Goal: Task Accomplishment & Management: Manage account settings

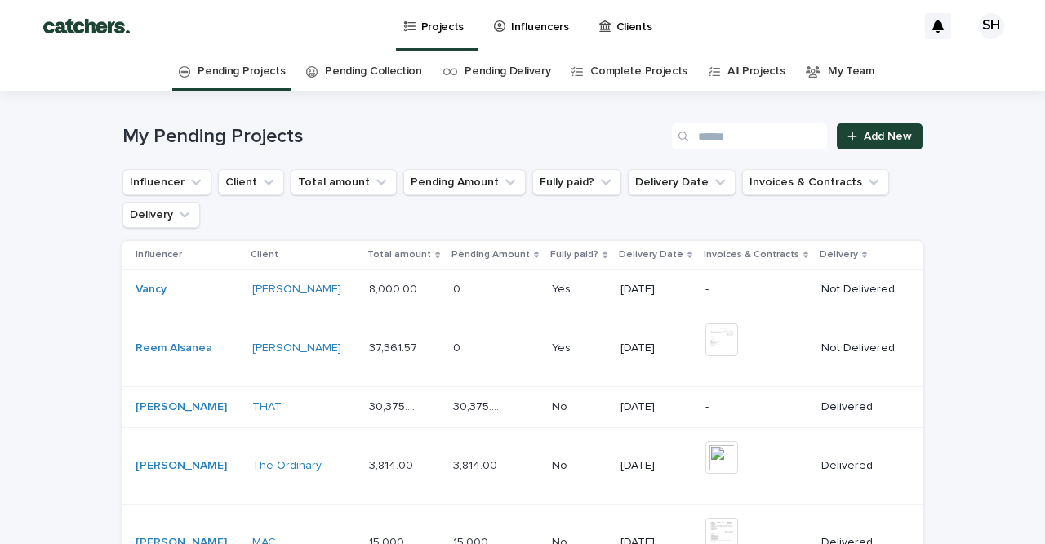
click at [544, 32] on p "Influencers" at bounding box center [540, 17] width 58 height 34
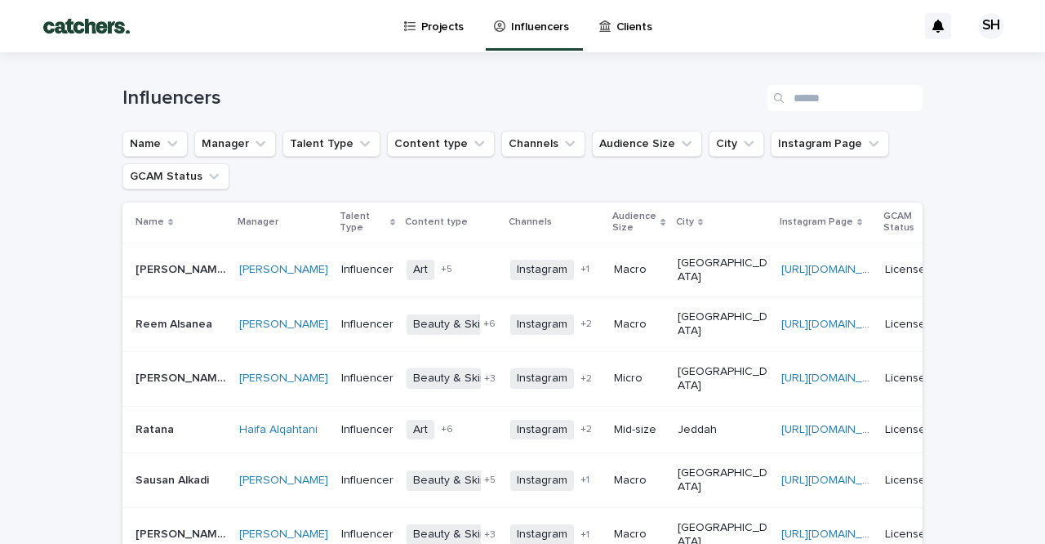
click at [821, 113] on div "Influencers" at bounding box center [522, 91] width 800 height 78
click at [816, 104] on input "Search" at bounding box center [844, 98] width 155 height 26
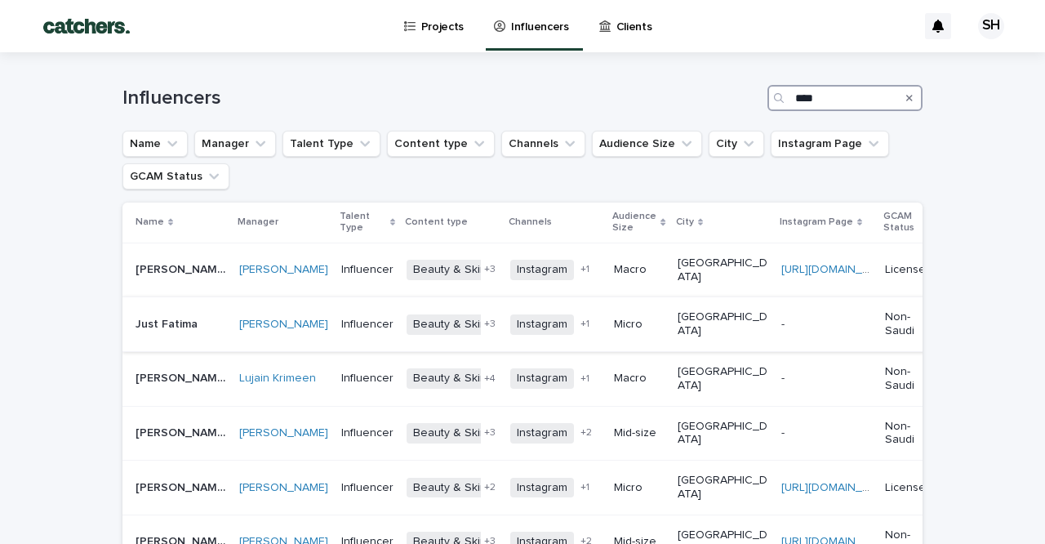
scroll to position [464, 0]
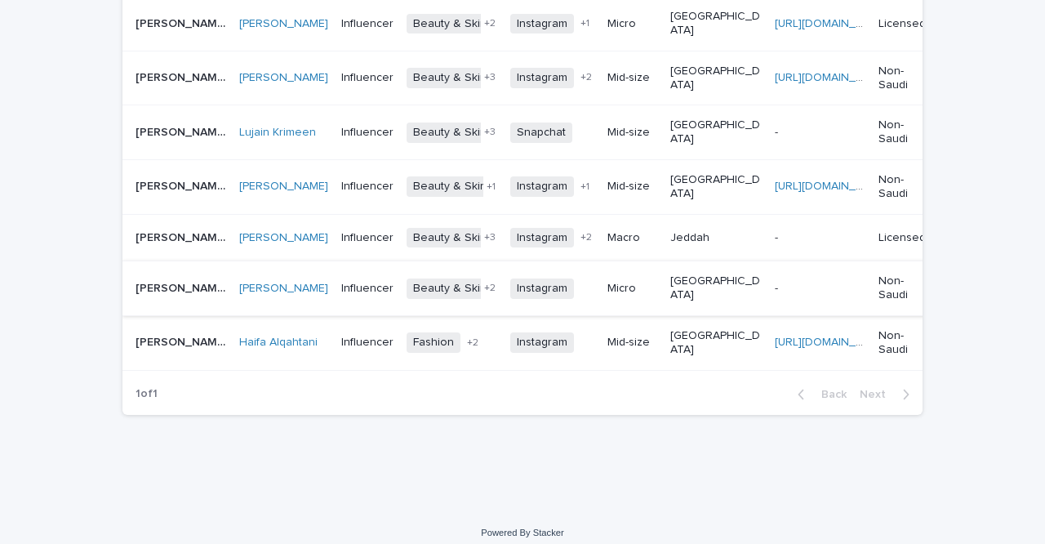
type input "****"
click at [768, 280] on td "- -" at bounding box center [820, 288] width 104 height 55
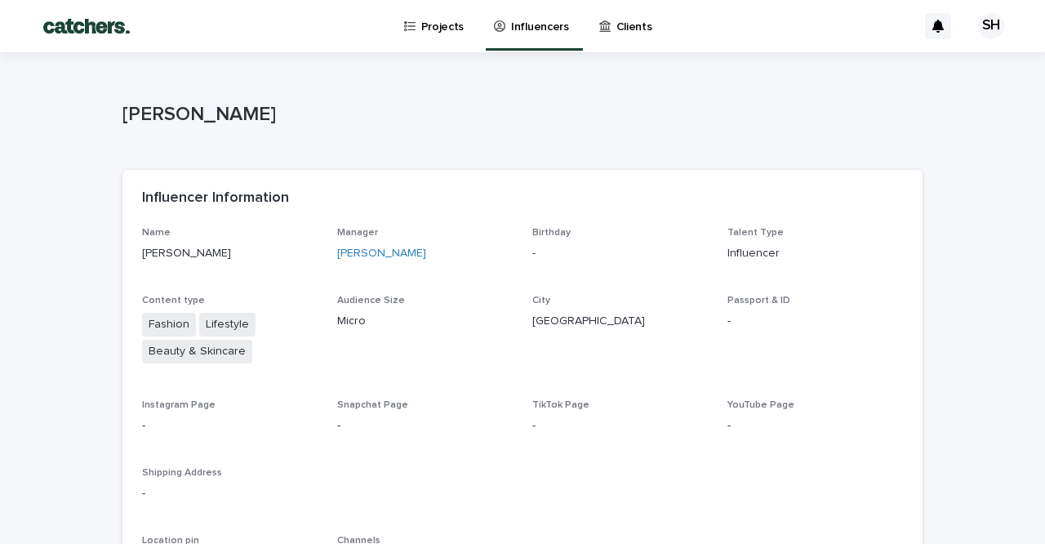
click at [520, 26] on p "Influencers" at bounding box center [540, 17] width 58 height 34
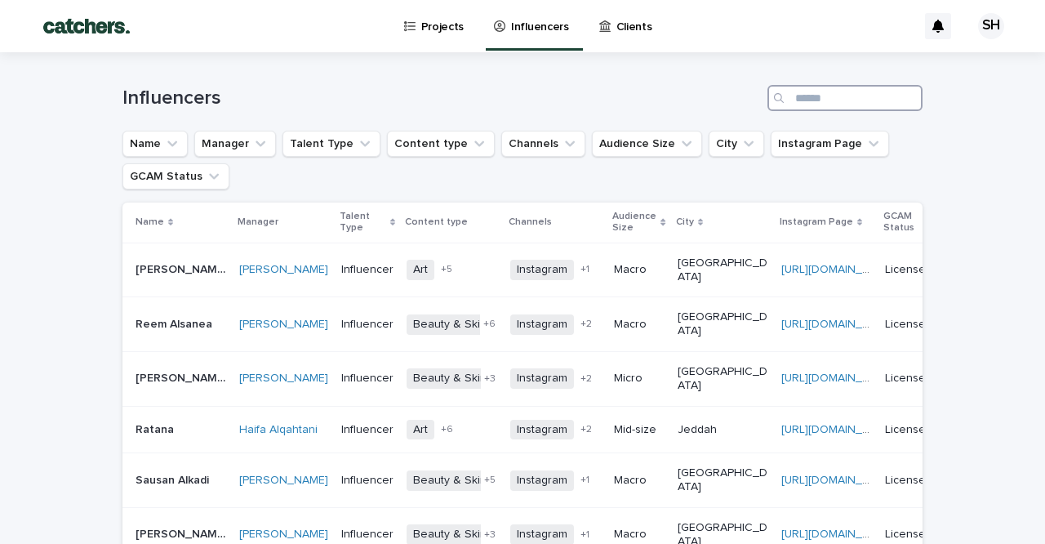
click at [803, 91] on input "Search" at bounding box center [844, 98] width 155 height 26
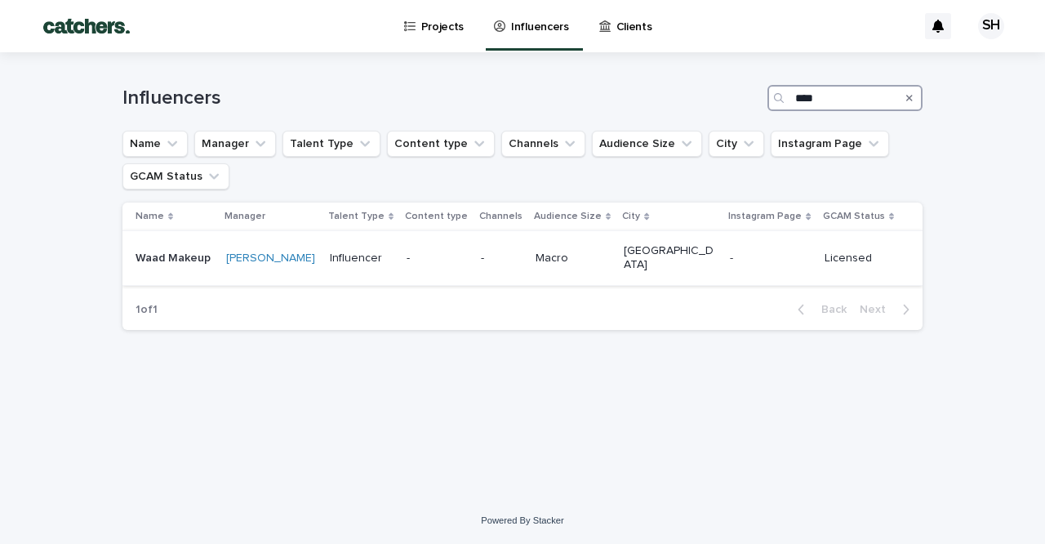
type input "****"
click at [460, 256] on p "-" at bounding box center [436, 258] width 61 height 14
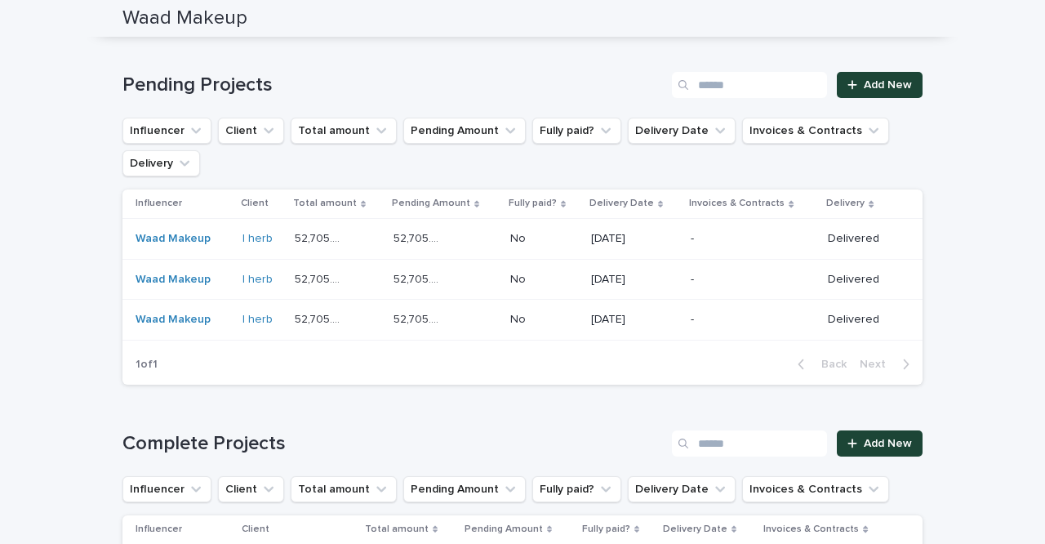
scroll to position [1026, 0]
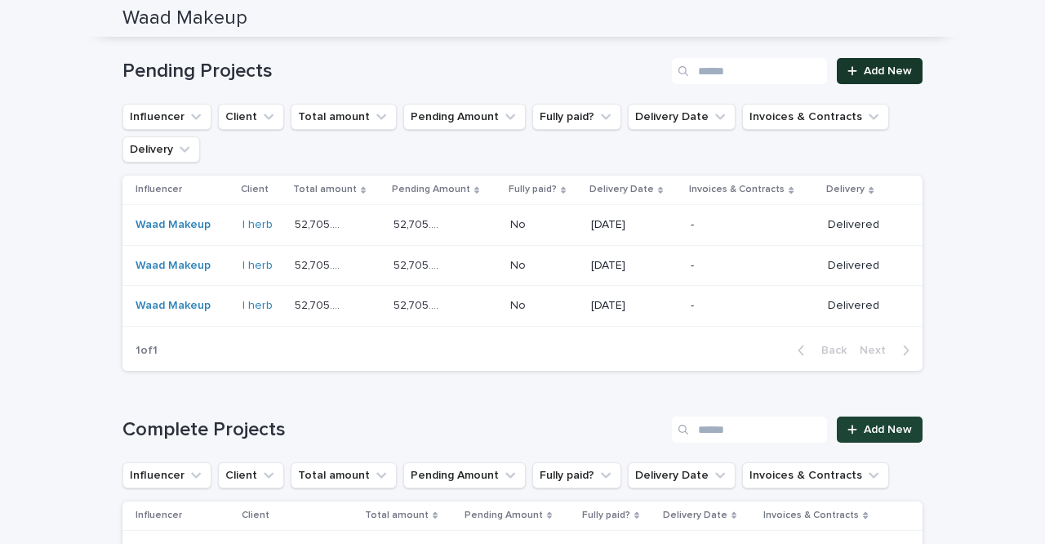
click at [904, 73] on link "Add New" at bounding box center [880, 71] width 86 height 26
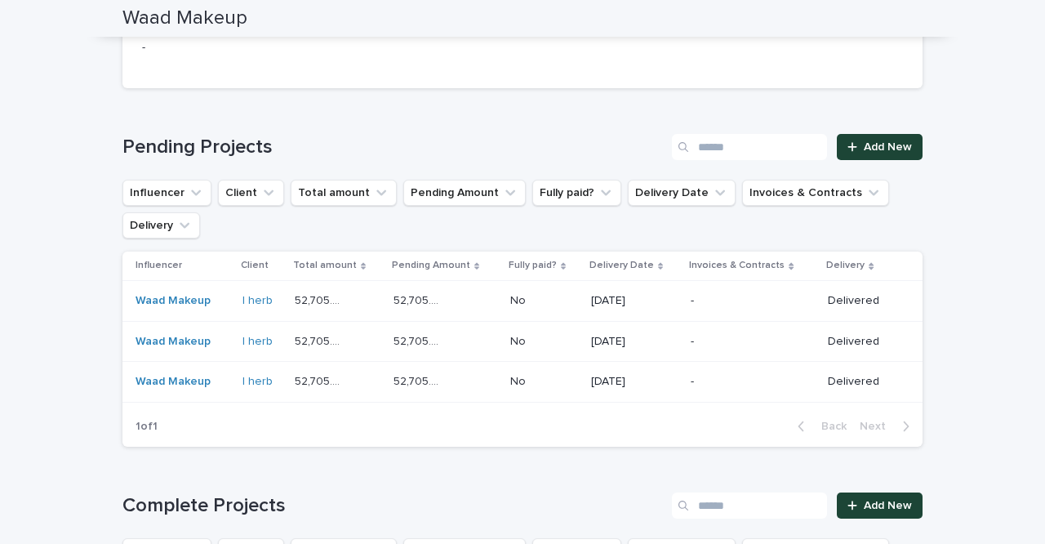
scroll to position [1085, 0]
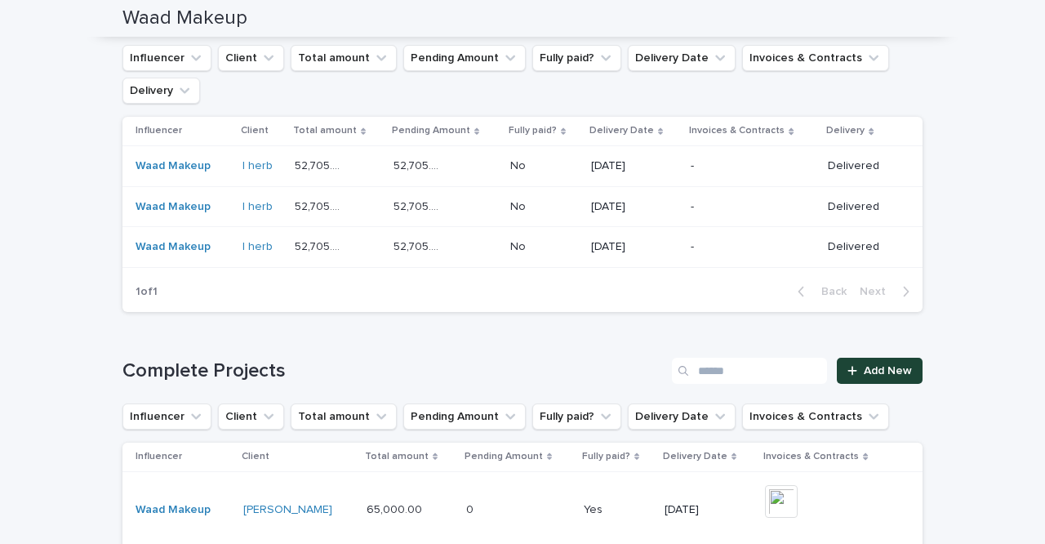
click at [482, 158] on div "52,705.00 52,705.00" at bounding box center [445, 166] width 104 height 27
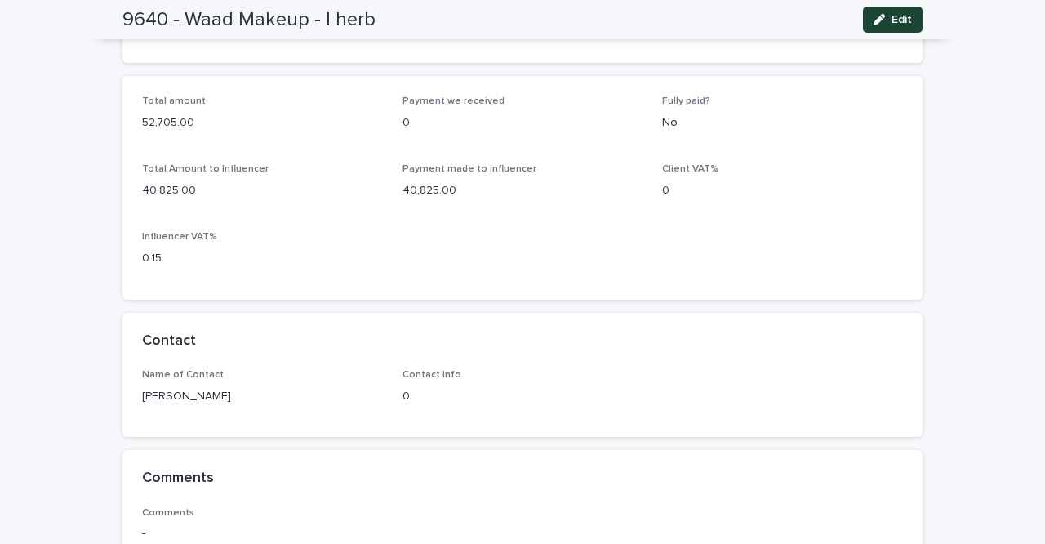
scroll to position [826, 0]
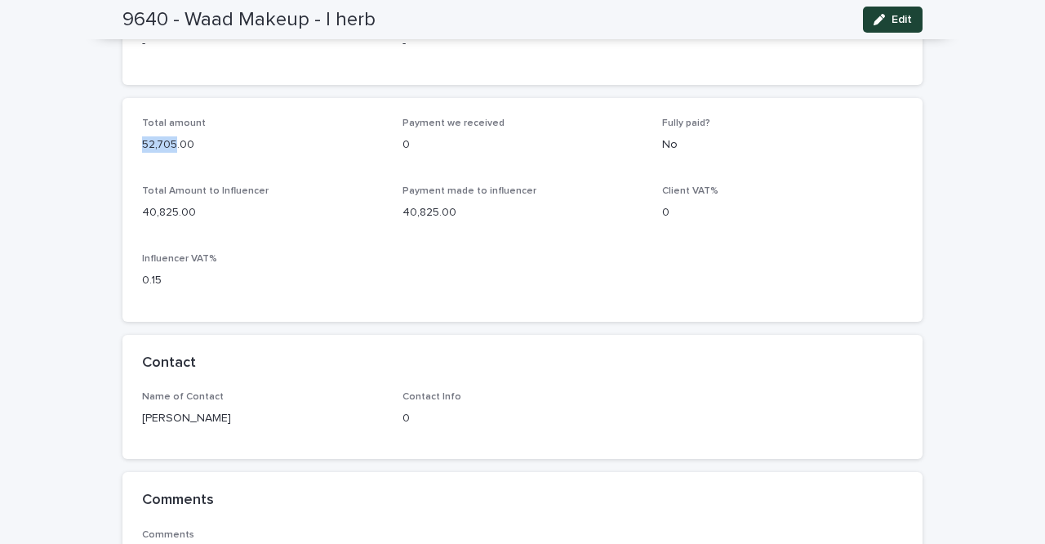
drag, startPoint x: 177, startPoint y: 135, endPoint x: 133, endPoint y: 135, distance: 44.1
click at [133, 135] on div "Total amount 52,705.00 Payment we received 0 Fully paid? No Total Amount to Inf…" at bounding box center [522, 210] width 800 height 224
copy p "52,705"
click at [331, 226] on div "Total amount 52,705.00 Payment we received 0 Fully paid? No Total Amount to Inf…" at bounding box center [522, 210] width 761 height 184
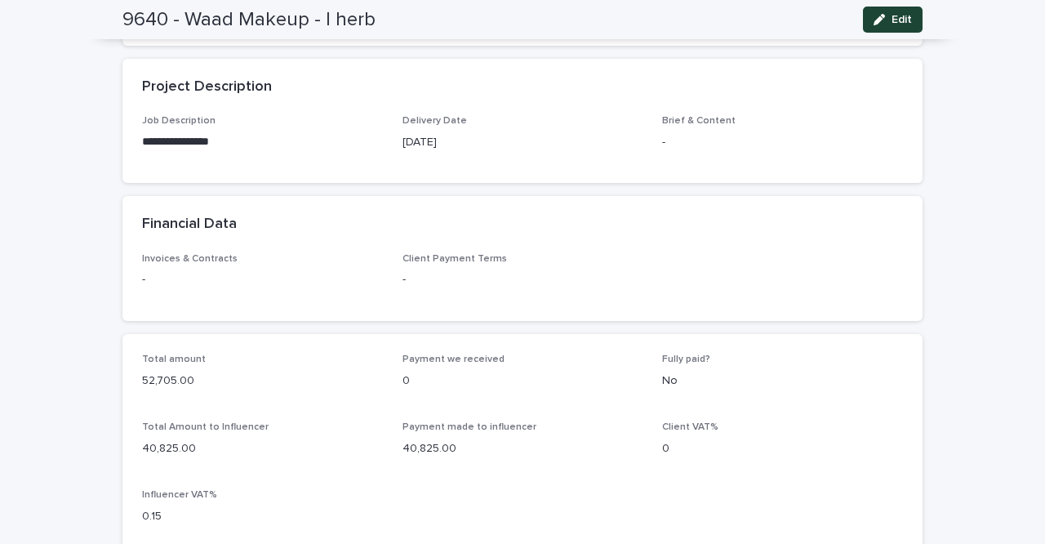
scroll to position [538, 0]
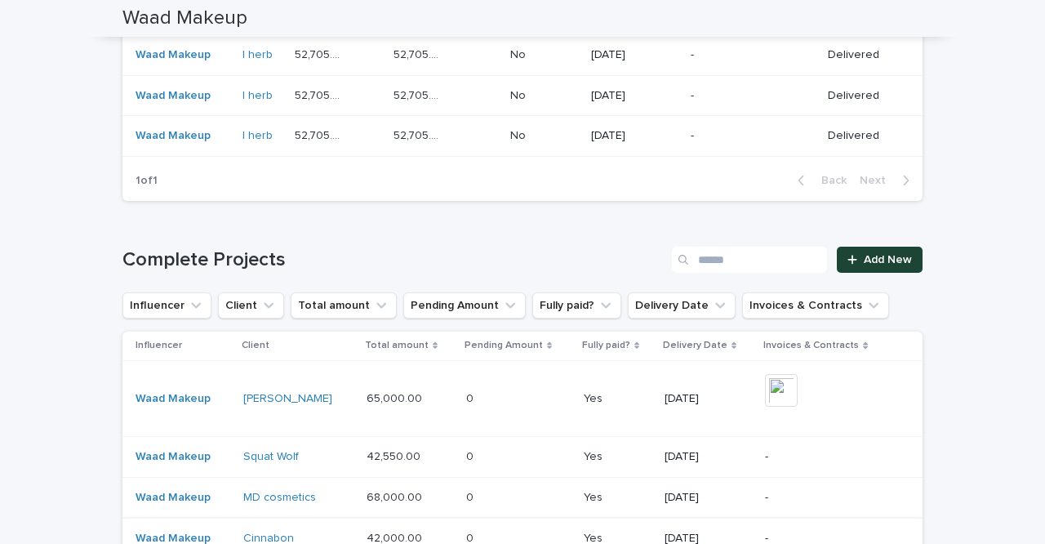
scroll to position [816, 0]
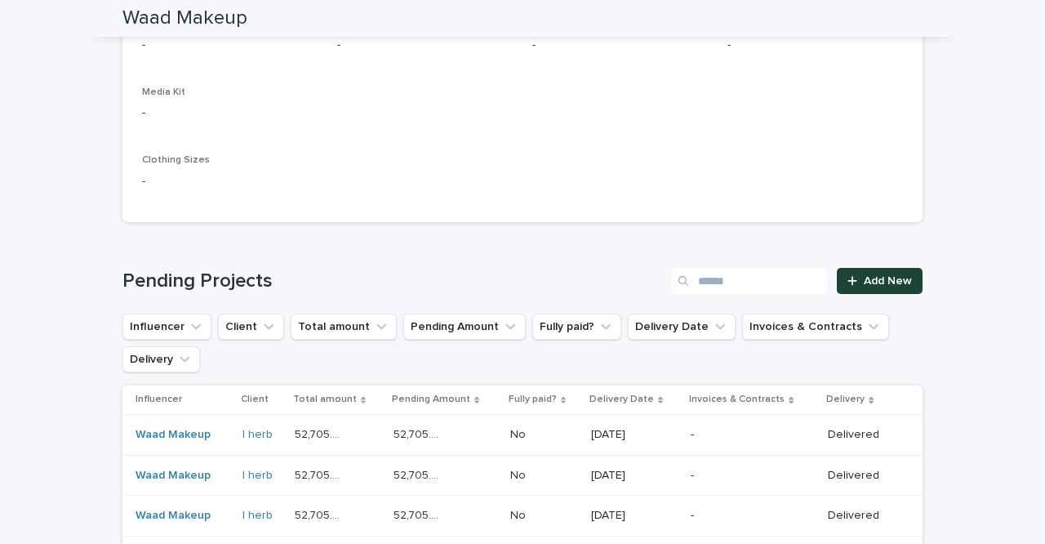
click at [723, 471] on p "-" at bounding box center [742, 476] width 102 height 14
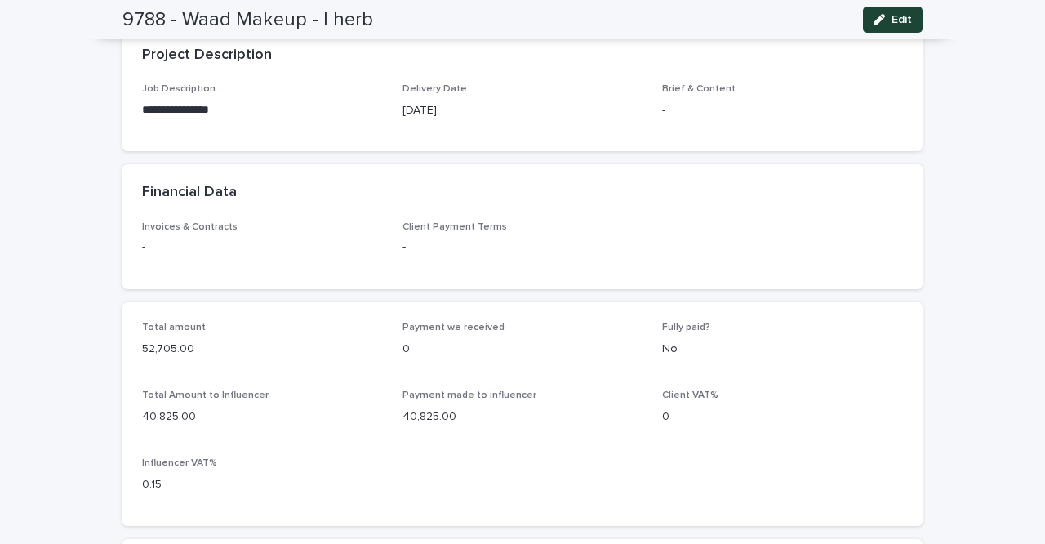
scroll to position [621, 0]
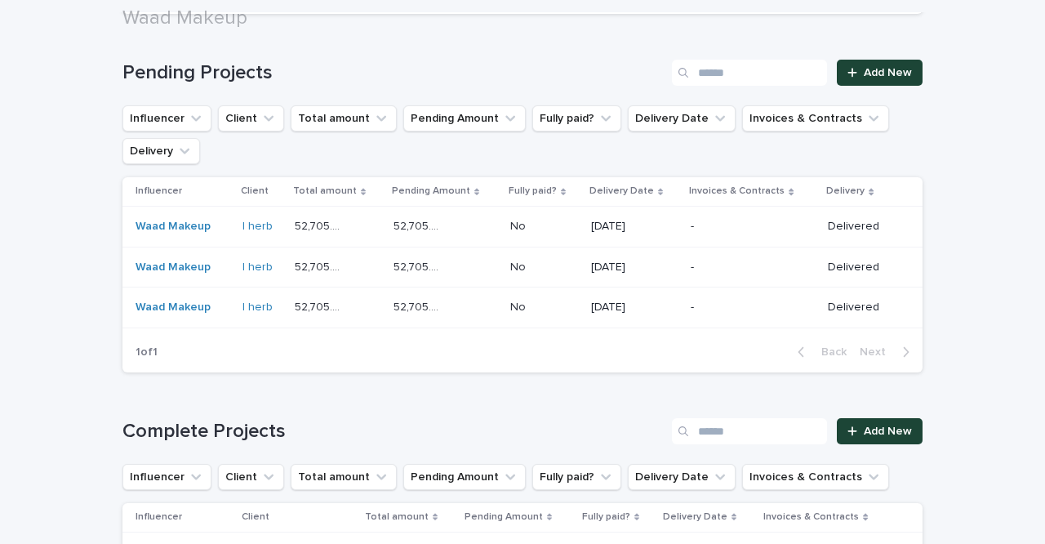
scroll to position [1049, 0]
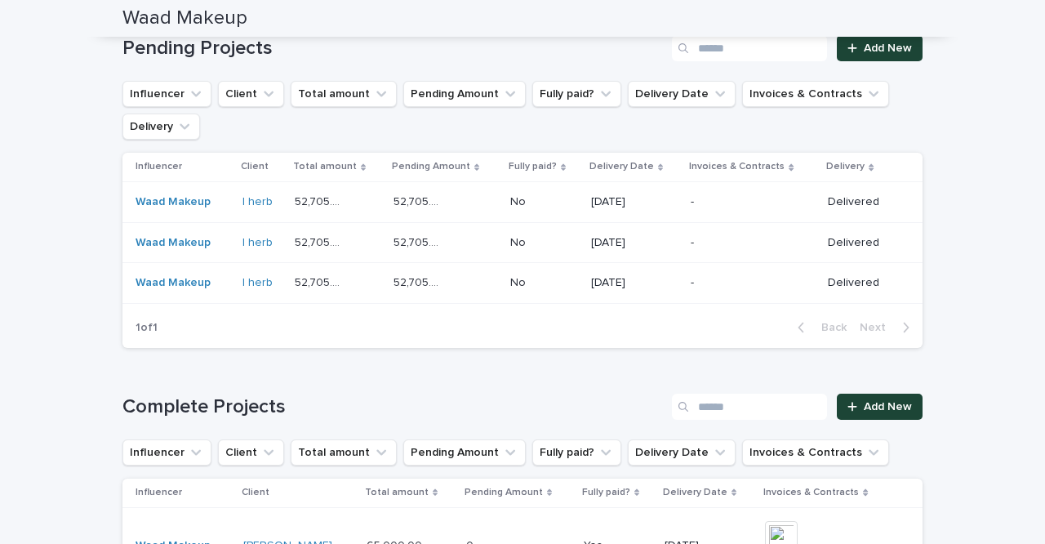
click at [467, 281] on div "52,705.00 52,705.00" at bounding box center [445, 282] width 104 height 27
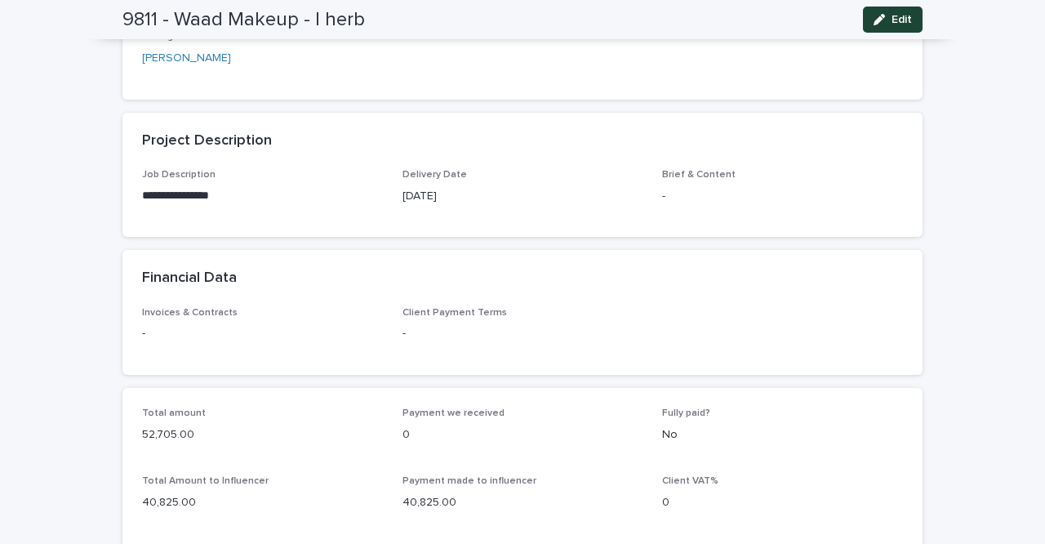
scroll to position [535, 0]
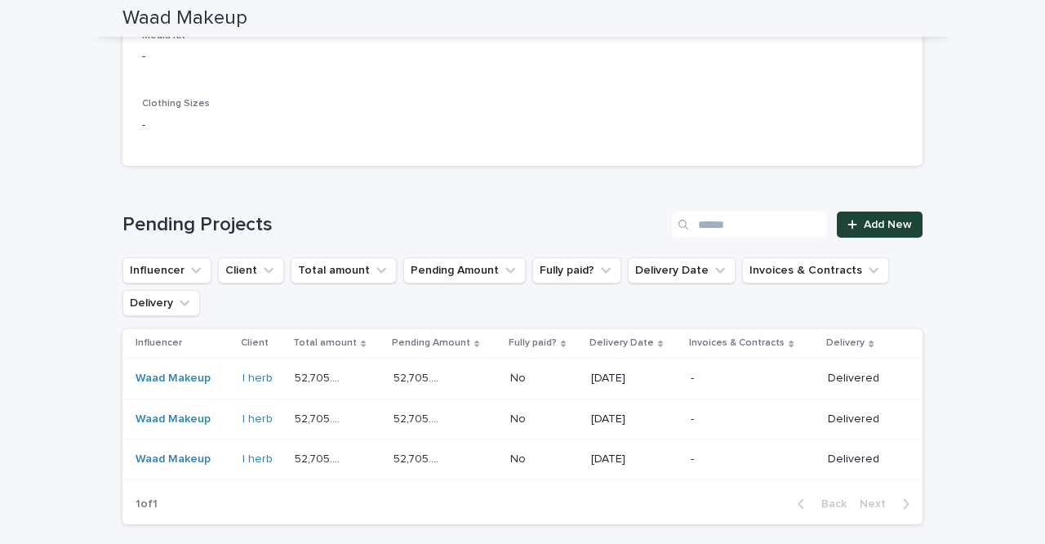
scroll to position [1144, 0]
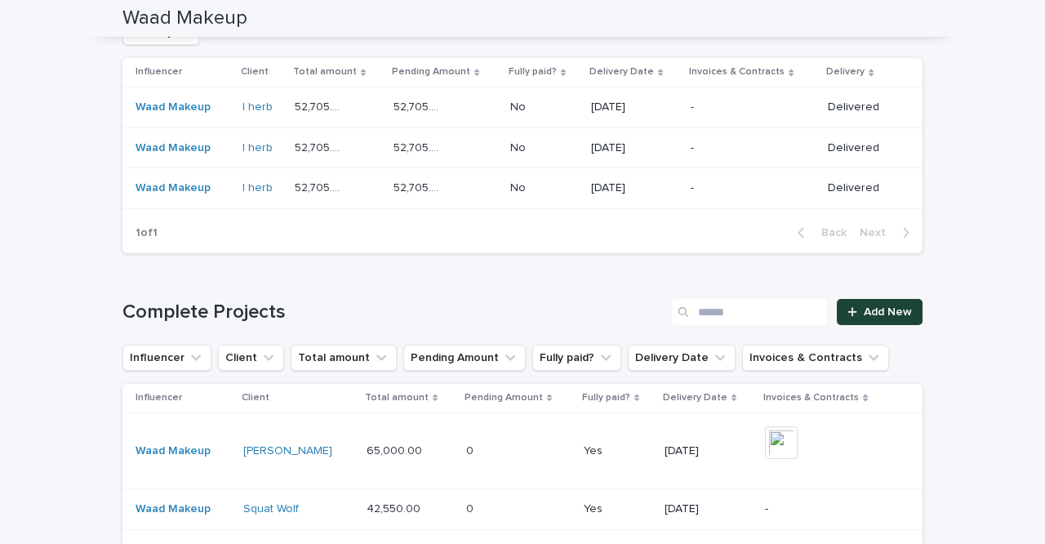
click at [748, 144] on p "-" at bounding box center [742, 148] width 102 height 14
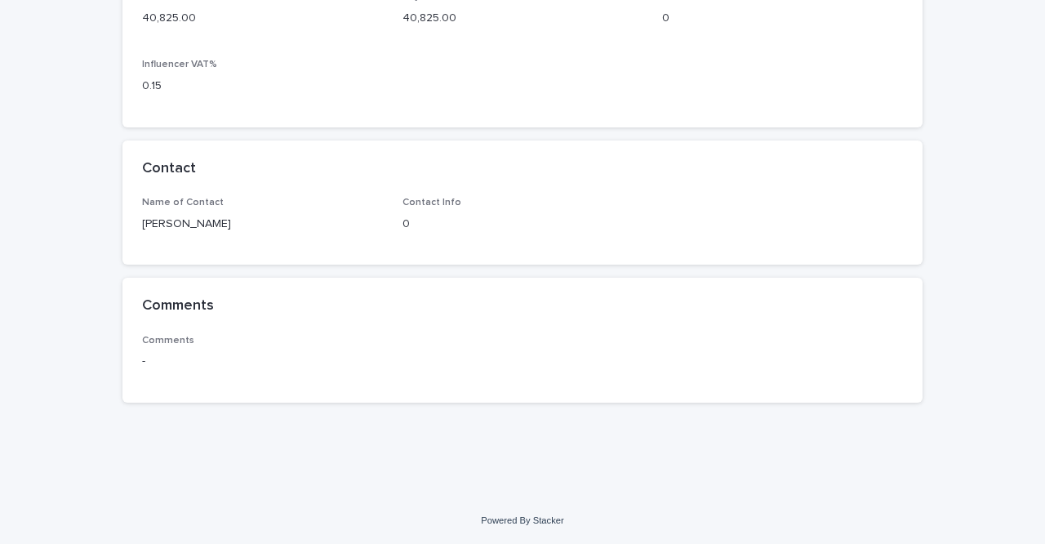
scroll to position [1006, 0]
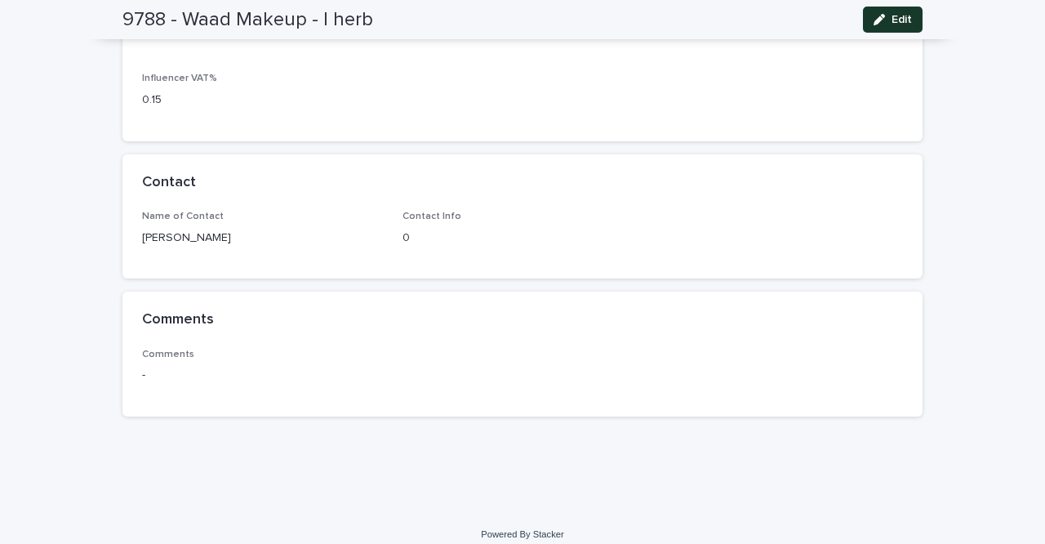
click at [904, 29] on button "Edit" at bounding box center [893, 20] width 60 height 26
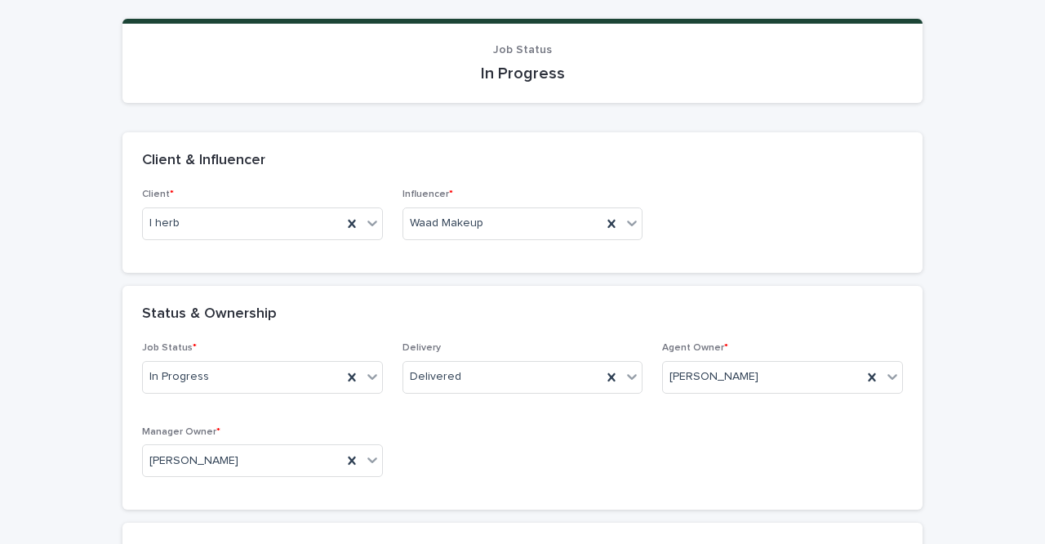
scroll to position [209, 0]
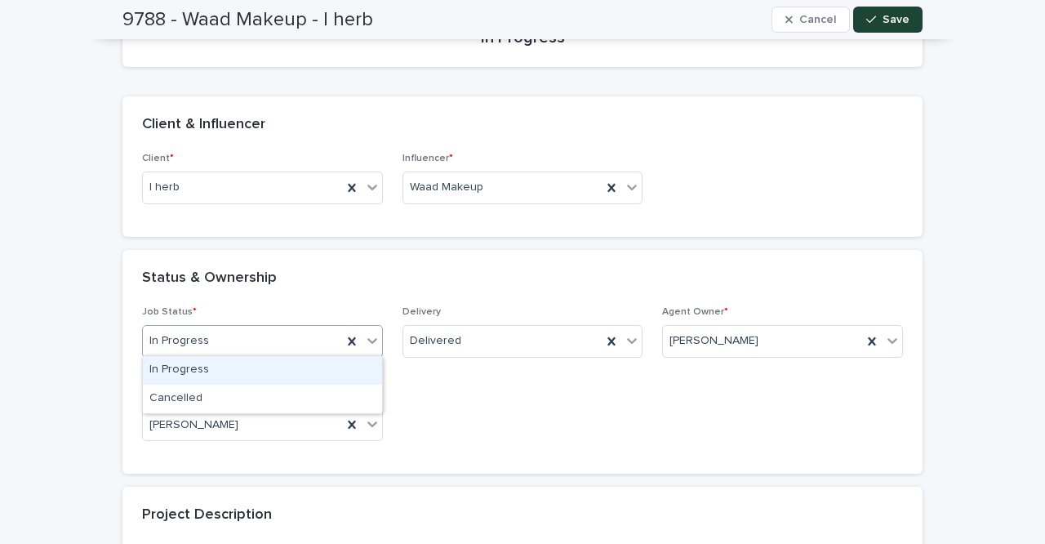
click at [293, 336] on div "In Progress" at bounding box center [242, 340] width 199 height 27
click at [425, 422] on div "Job Status * In Progress Delivery Delivered Agent Owner * [PERSON_NAME] Manager…" at bounding box center [522, 380] width 761 height 148
click at [304, 346] on div "In Progress" at bounding box center [242, 340] width 199 height 27
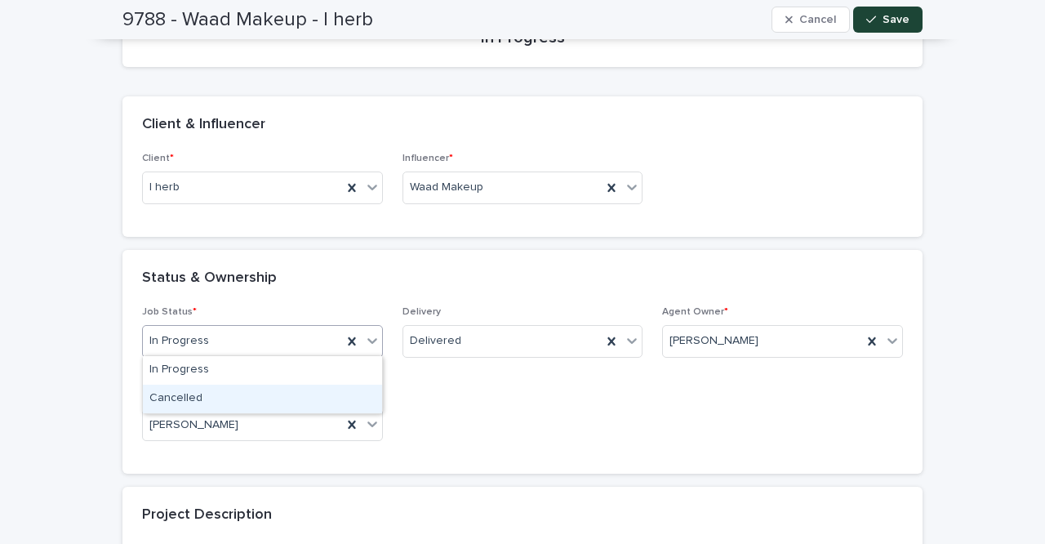
click at [295, 390] on div "Cancelled" at bounding box center [262, 398] width 239 height 29
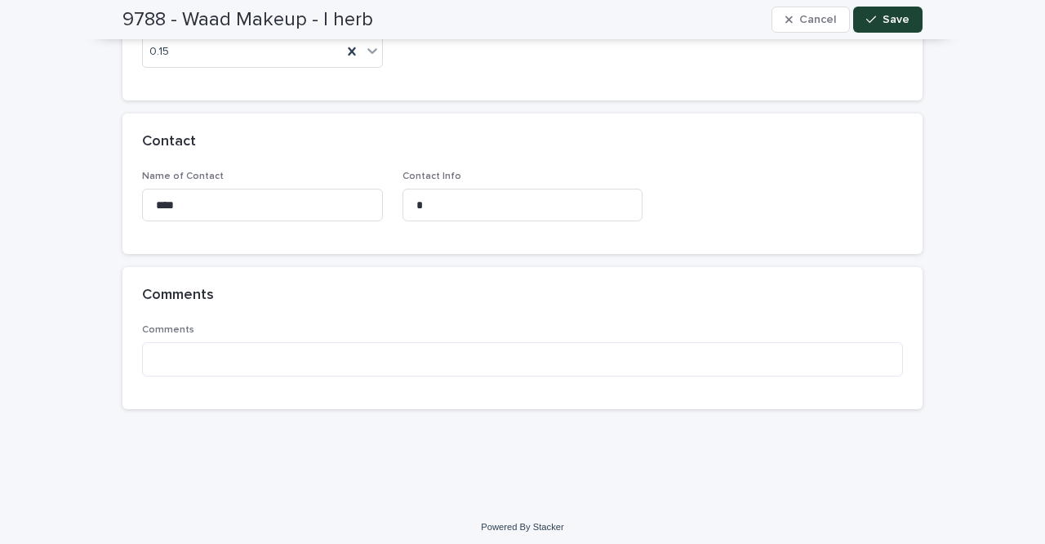
scroll to position [1186, 0]
click at [910, 28] on button "Save" at bounding box center [887, 20] width 69 height 26
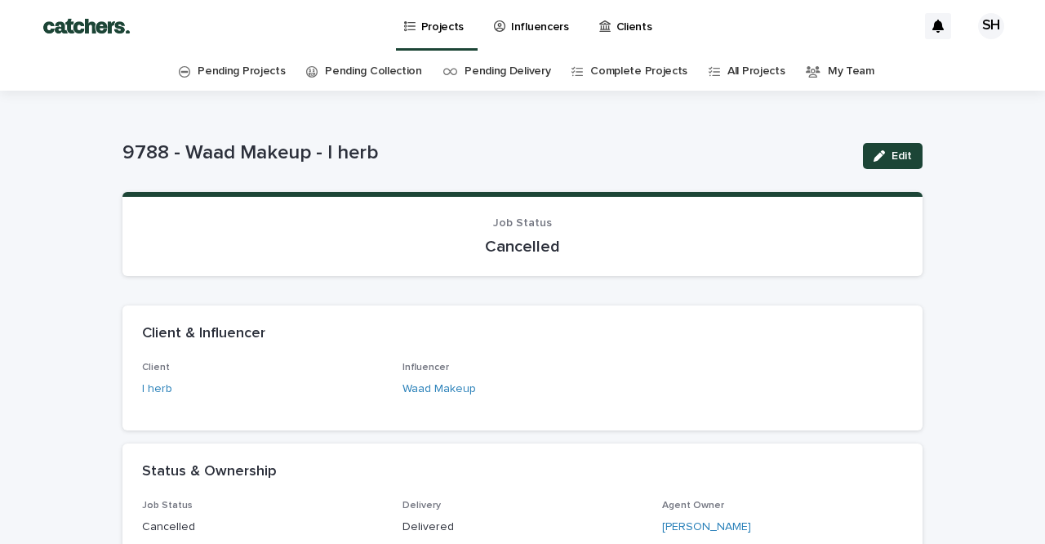
scroll to position [0, 0]
click at [433, 42] on link "Projects" at bounding box center [436, 24] width 69 height 48
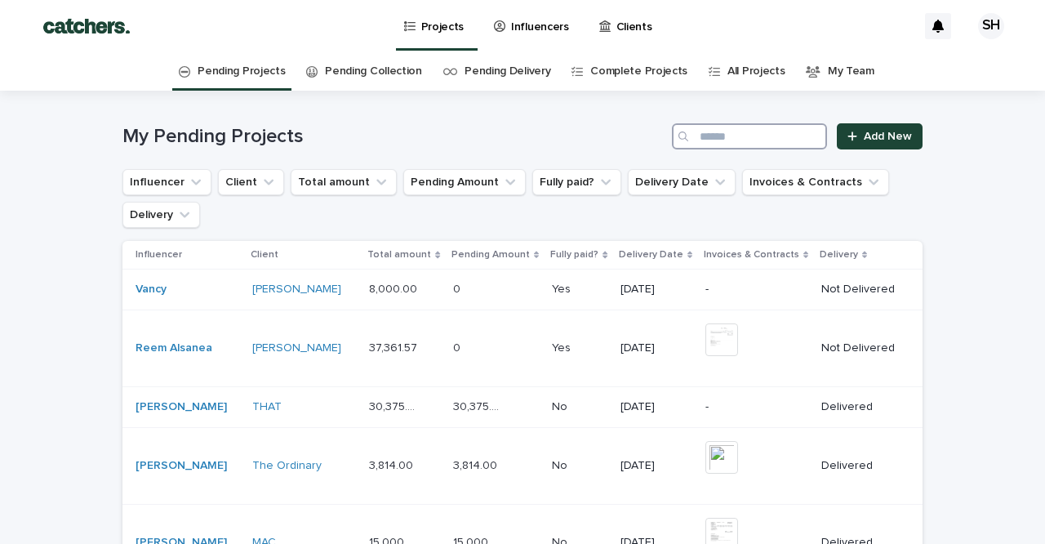
click at [726, 124] on input "Search" at bounding box center [749, 136] width 155 height 26
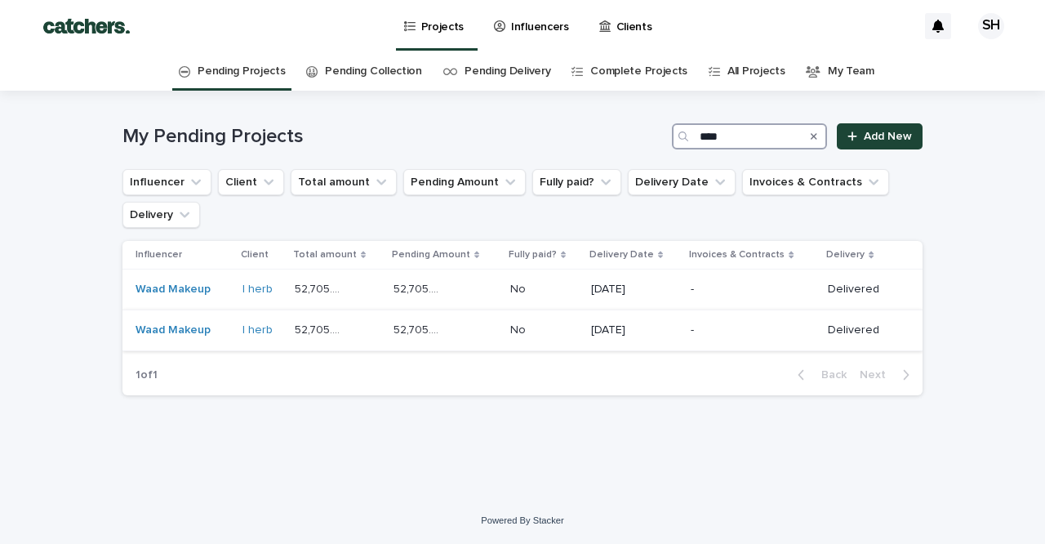
type input "****"
click at [669, 318] on div "[DATE]" at bounding box center [634, 330] width 87 height 27
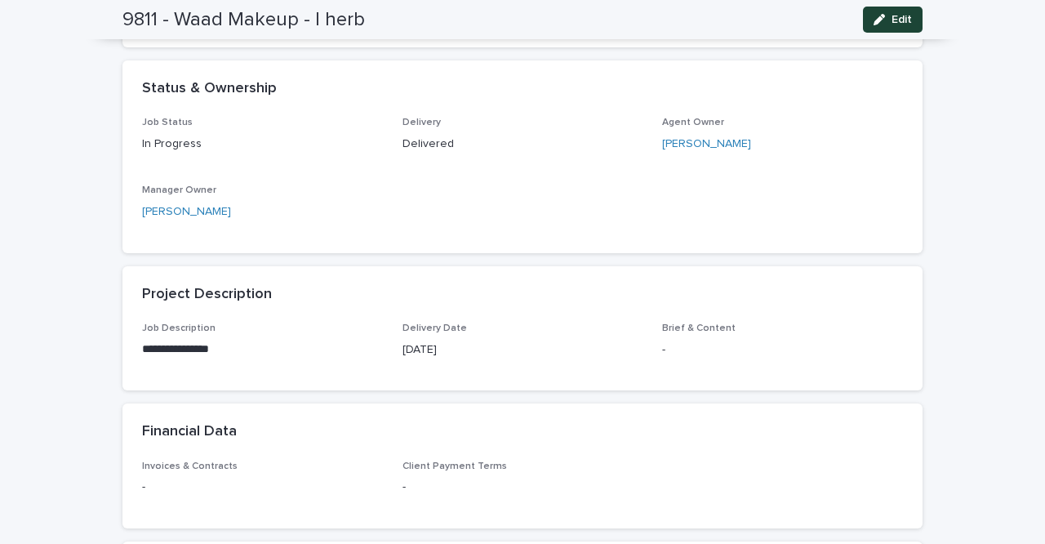
scroll to position [368, 0]
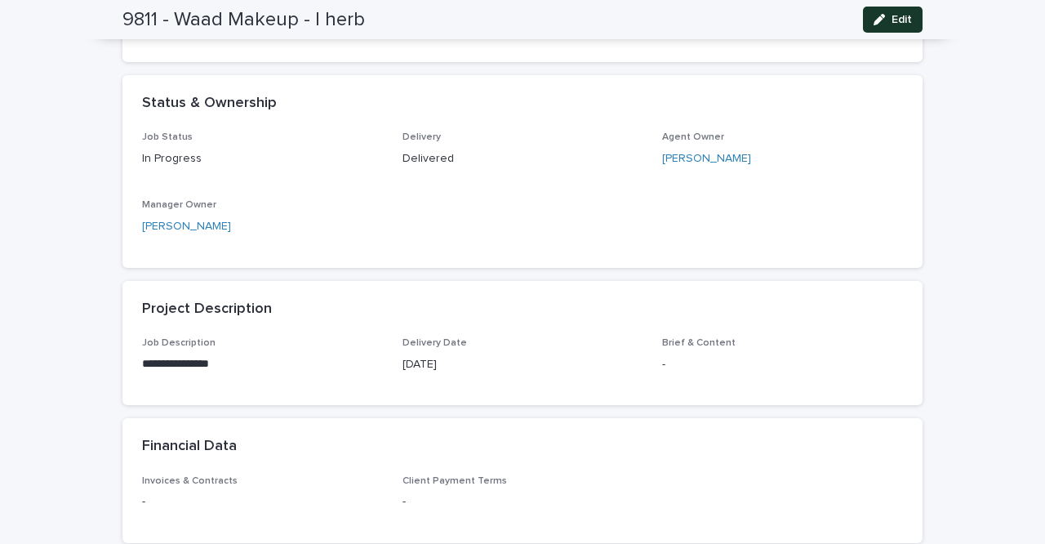
click at [909, 24] on span "Edit" at bounding box center [901, 19] width 20 height 11
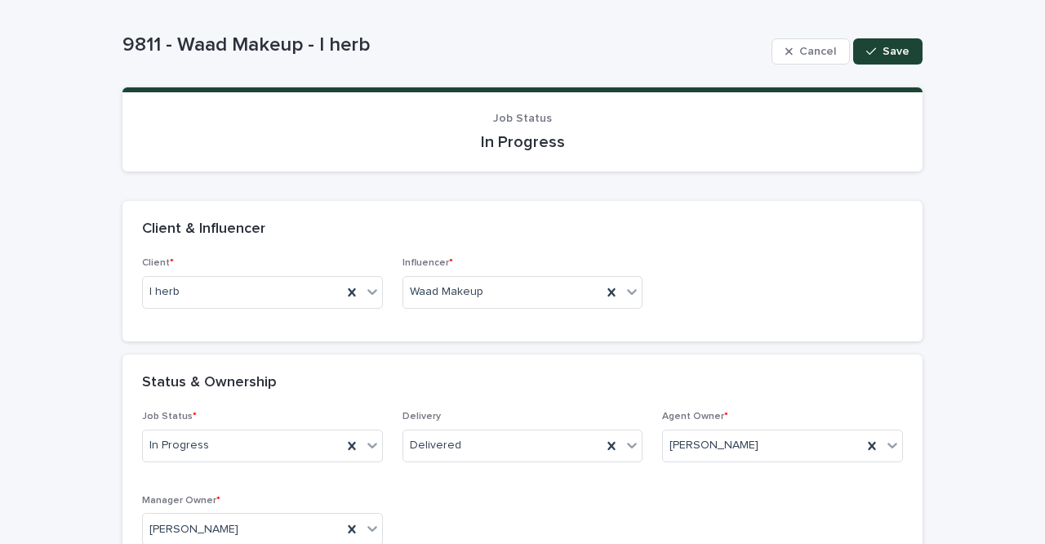
scroll to position [105, 0]
click at [304, 431] on div "In Progress" at bounding box center [242, 444] width 199 height 27
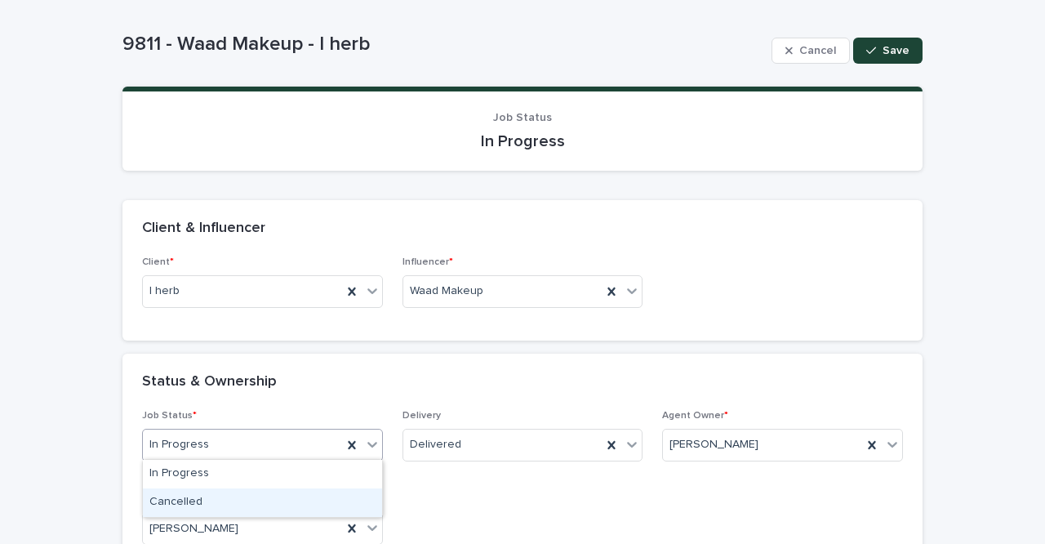
click at [295, 499] on div "Cancelled" at bounding box center [262, 502] width 239 height 29
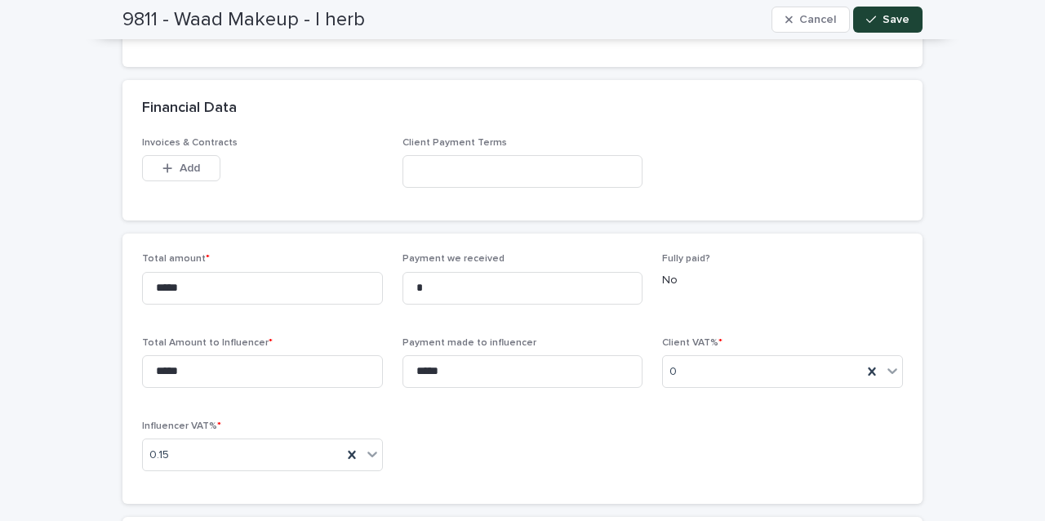
scroll to position [783, 0]
click at [879, 16] on div "button" at bounding box center [874, 19] width 16 height 11
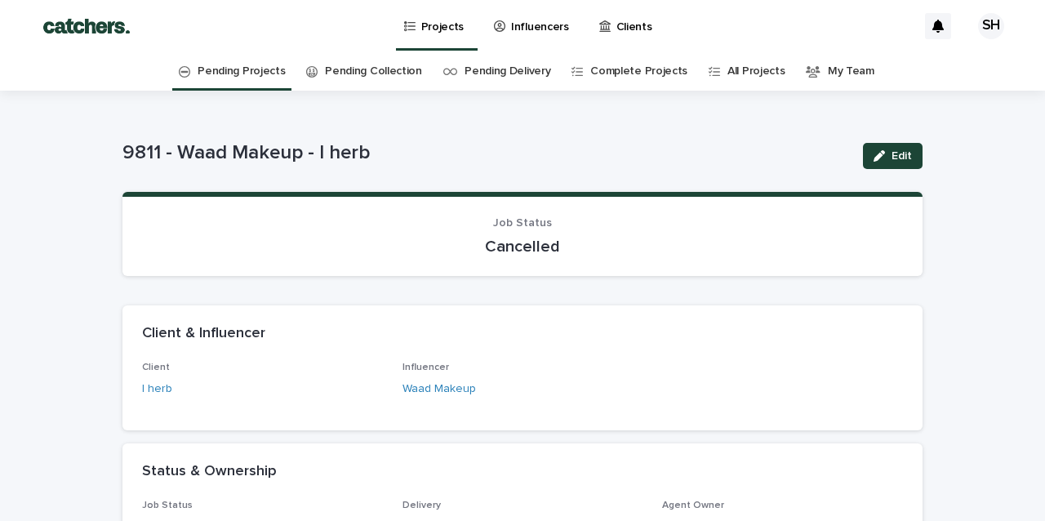
scroll to position [0, 0]
click at [451, 37] on link "Projects" at bounding box center [436, 24] width 69 height 48
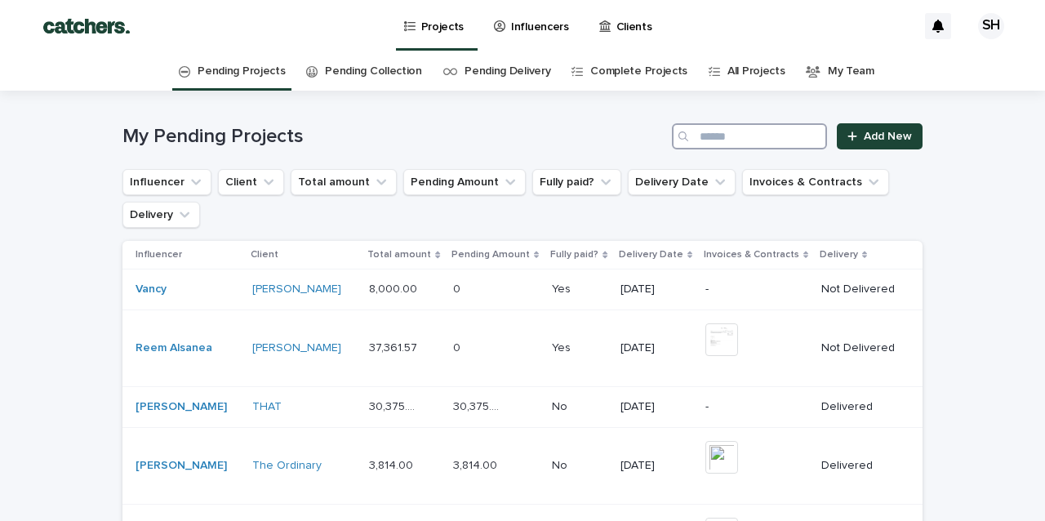
click at [721, 134] on input "Search" at bounding box center [749, 136] width 155 height 26
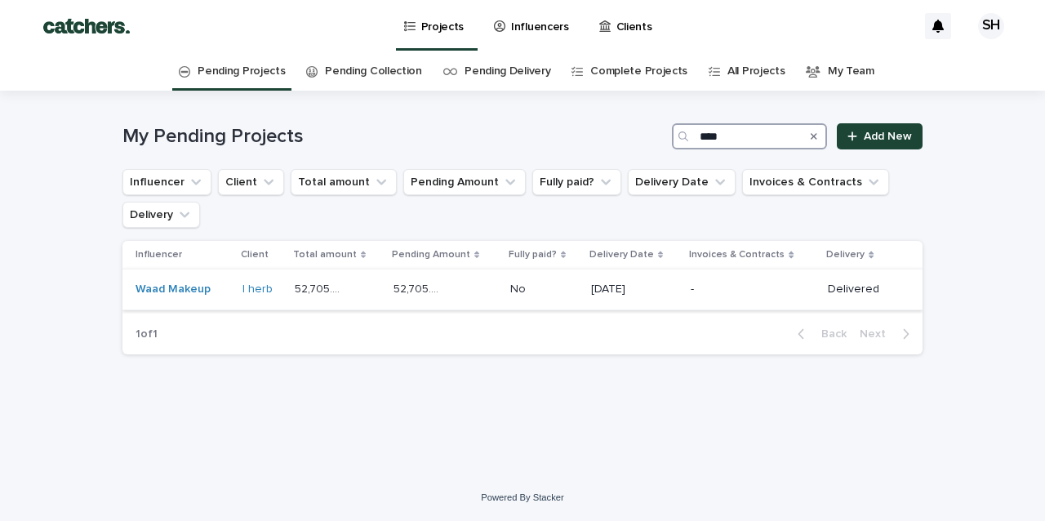
type input "****"
click at [478, 291] on div "52,705.00 52,705.00" at bounding box center [445, 289] width 104 height 27
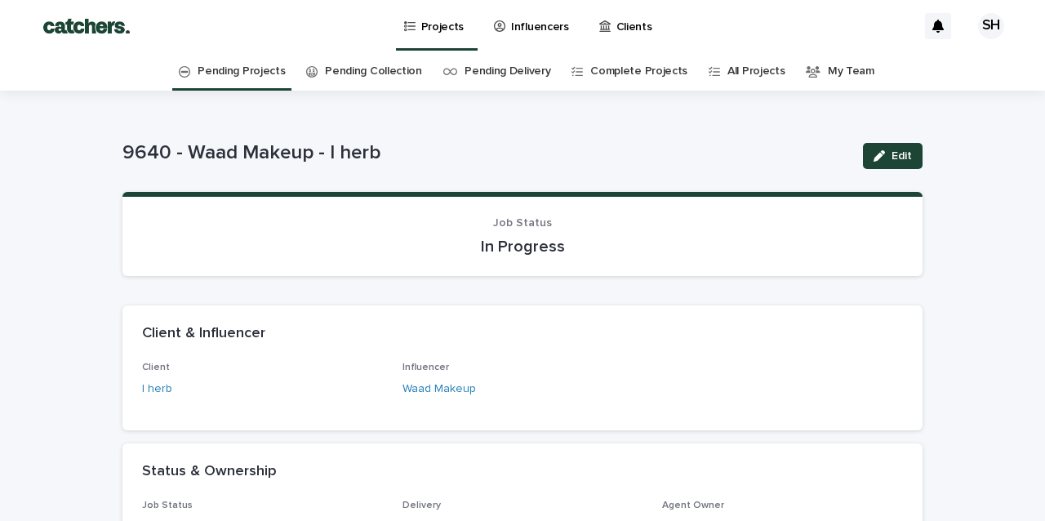
click at [439, 27] on p "Projects" at bounding box center [442, 17] width 43 height 34
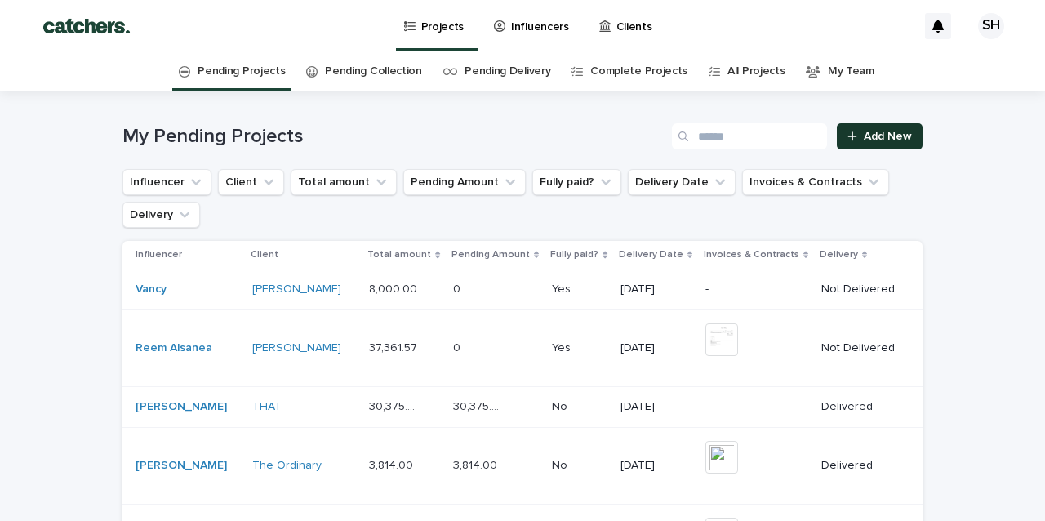
click at [878, 135] on span "Add New" at bounding box center [888, 136] width 48 height 11
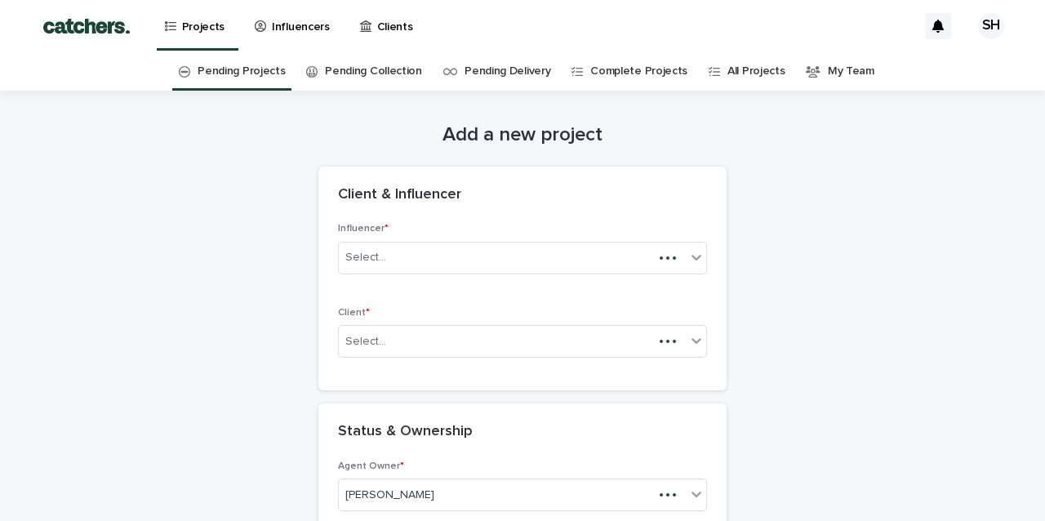
scroll to position [52, 0]
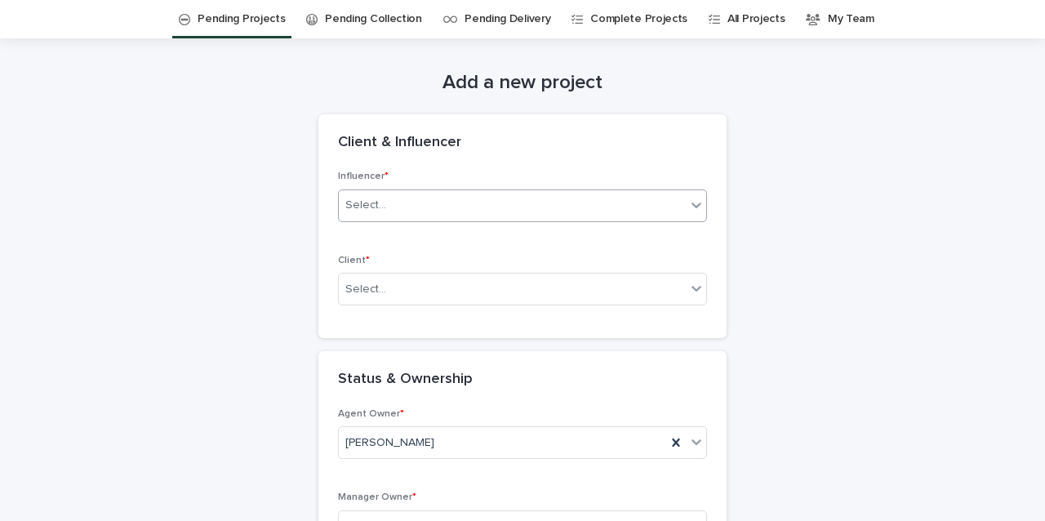
click at [568, 193] on div "Select..." at bounding box center [512, 205] width 347 height 27
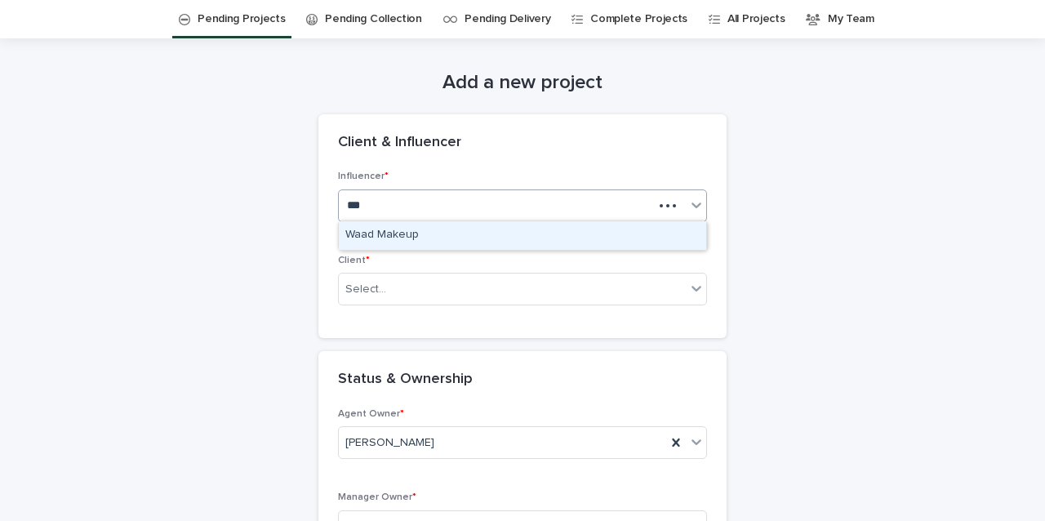
type input "****"
click at [504, 238] on div "Waad Makeup" at bounding box center [522, 235] width 367 height 29
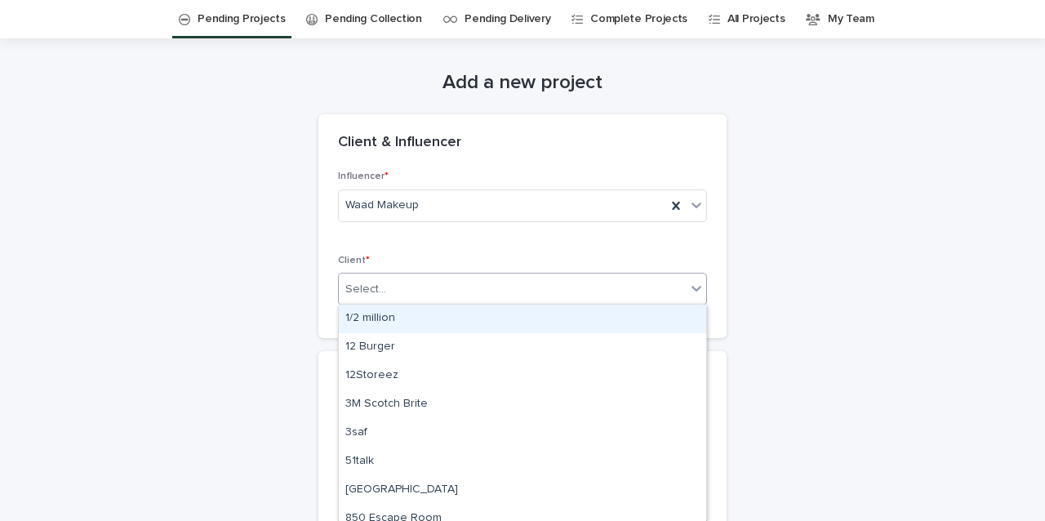
click at [477, 294] on div "Select..." at bounding box center [512, 289] width 347 height 27
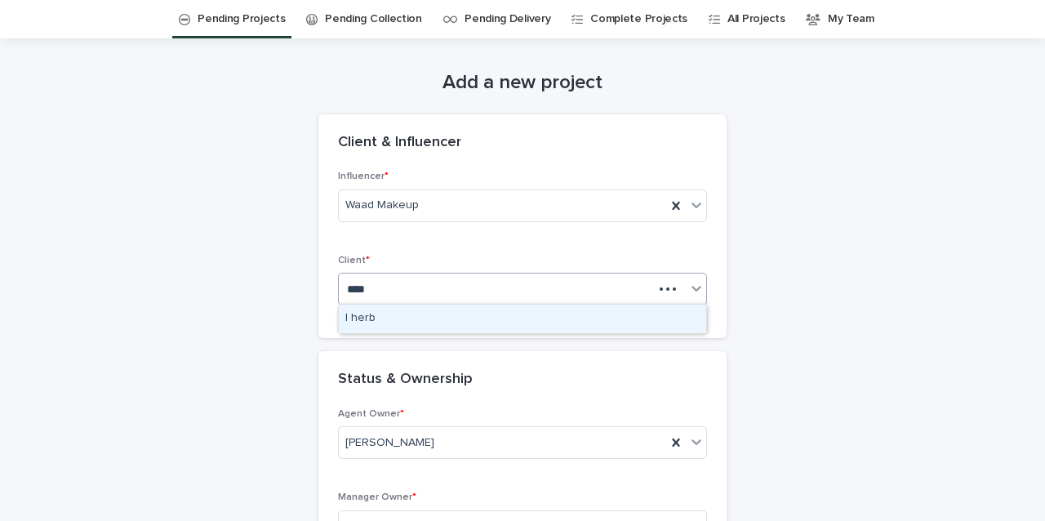
type input "*****"
click at [461, 316] on div "I herb" at bounding box center [522, 318] width 367 height 29
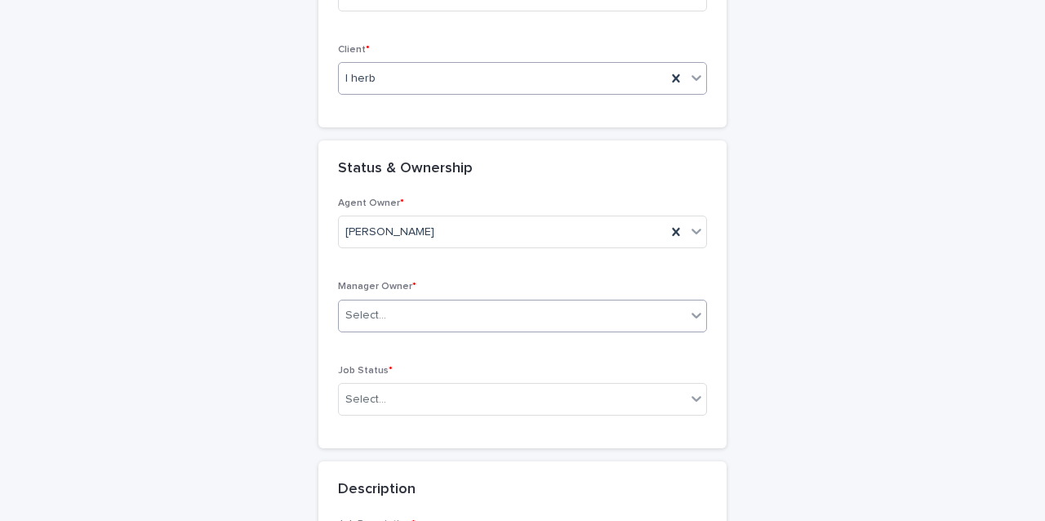
scroll to position [264, 0]
click at [461, 317] on div "Select..." at bounding box center [512, 314] width 347 height 27
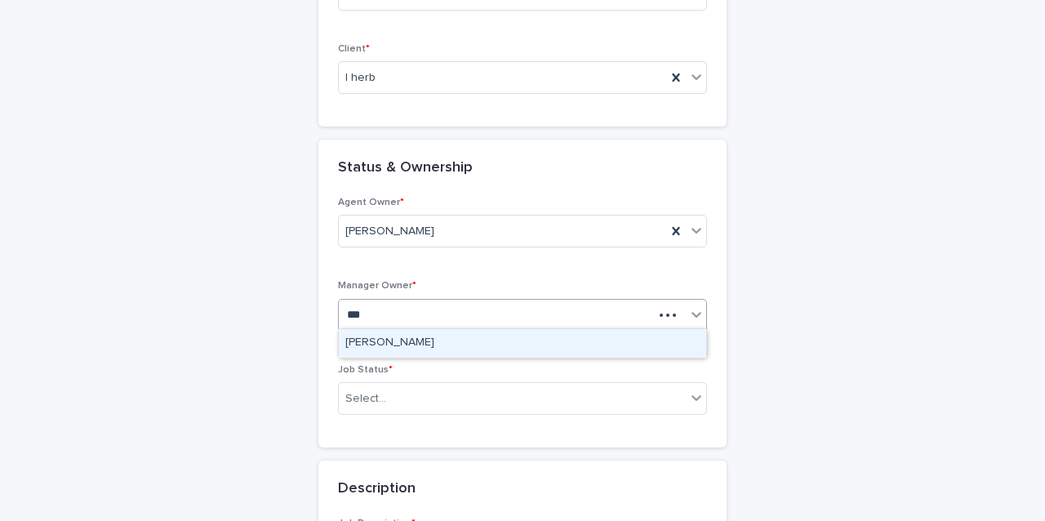
type input "****"
click at [450, 350] on div "[PERSON_NAME]" at bounding box center [522, 343] width 367 height 29
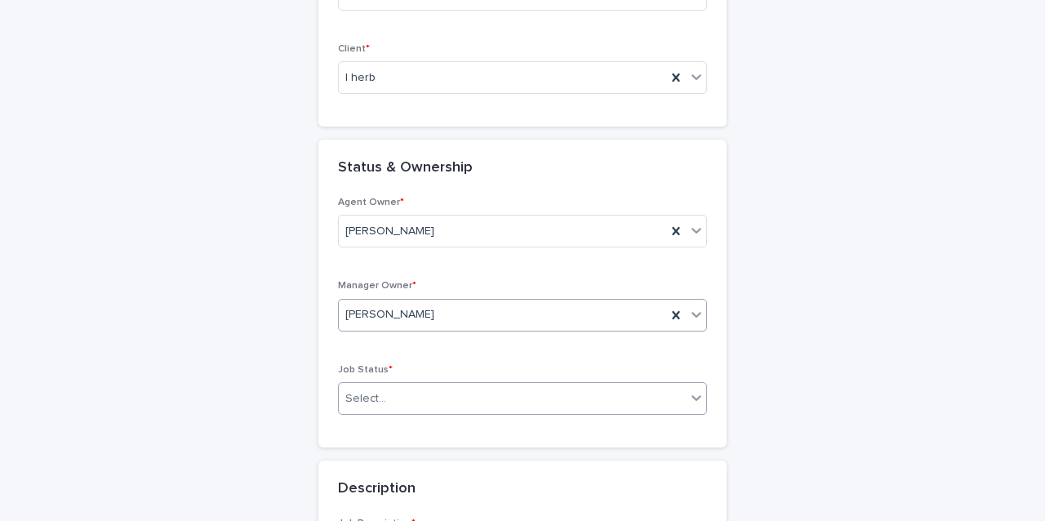
click at [446, 382] on div "Select..." at bounding box center [522, 398] width 369 height 33
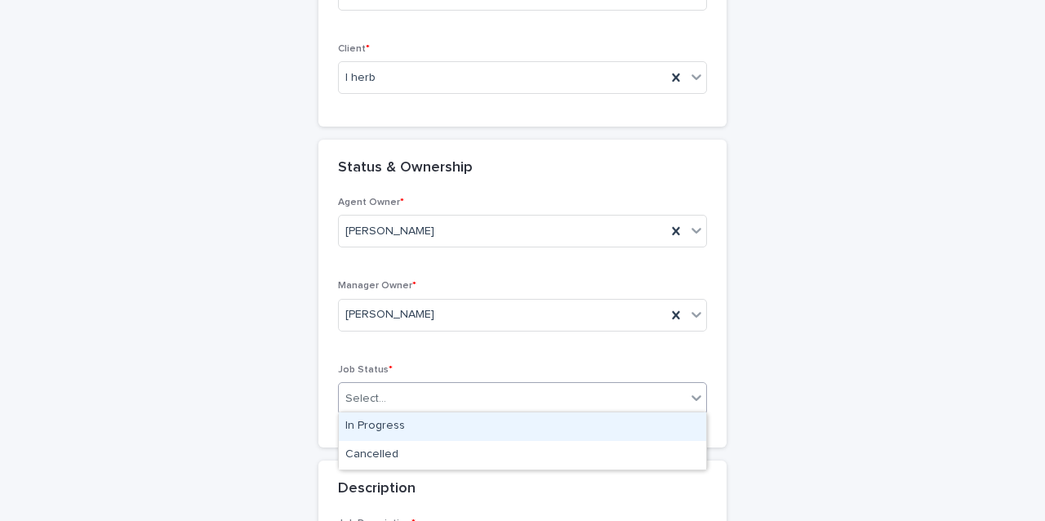
click at [435, 416] on div "In Progress" at bounding box center [522, 426] width 367 height 29
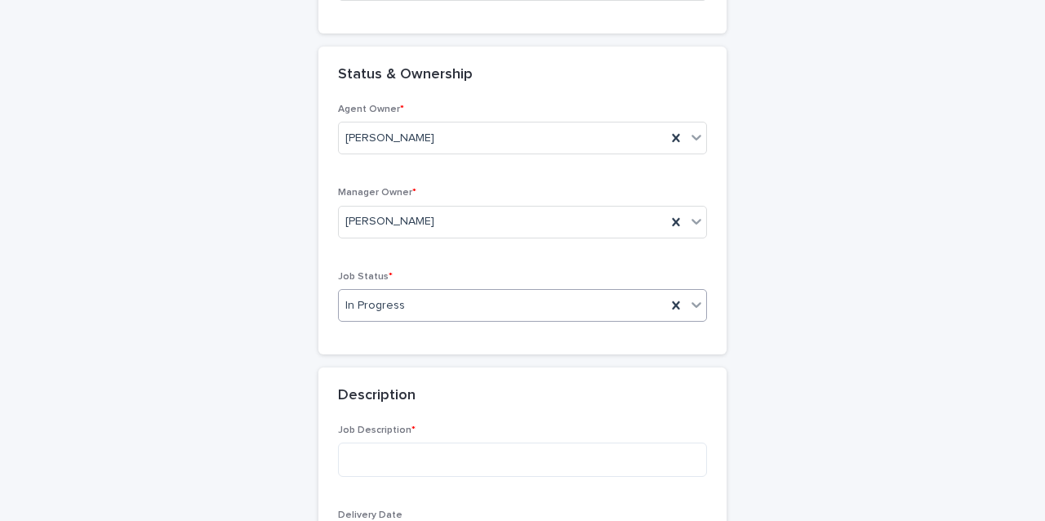
scroll to position [375, 0]
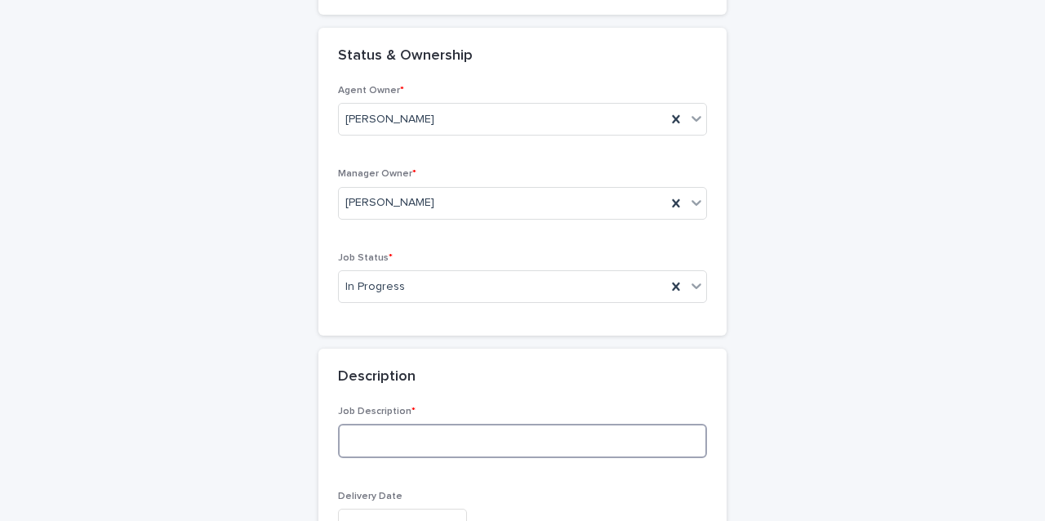
click at [433, 436] on textarea at bounding box center [522, 441] width 369 height 34
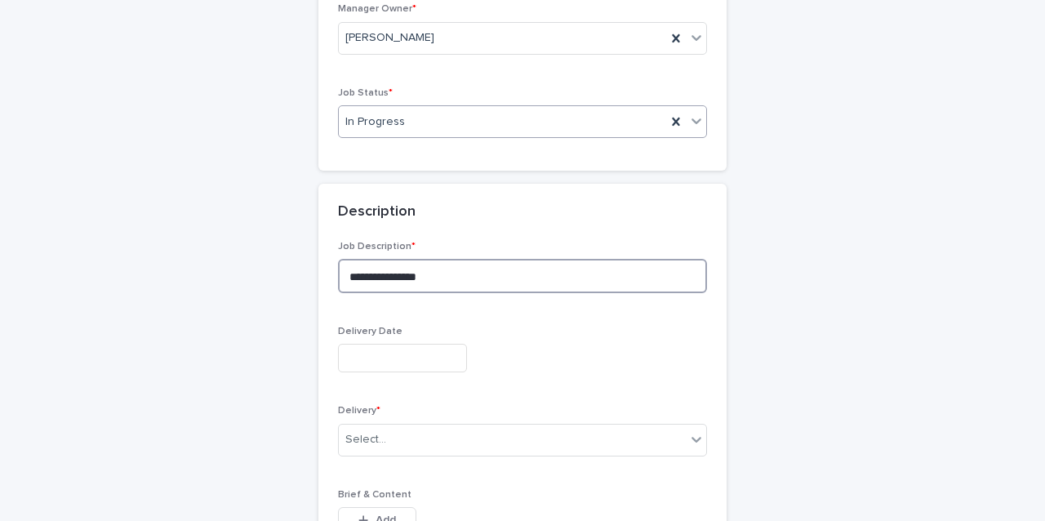
scroll to position [544, 0]
type textarea "**********"
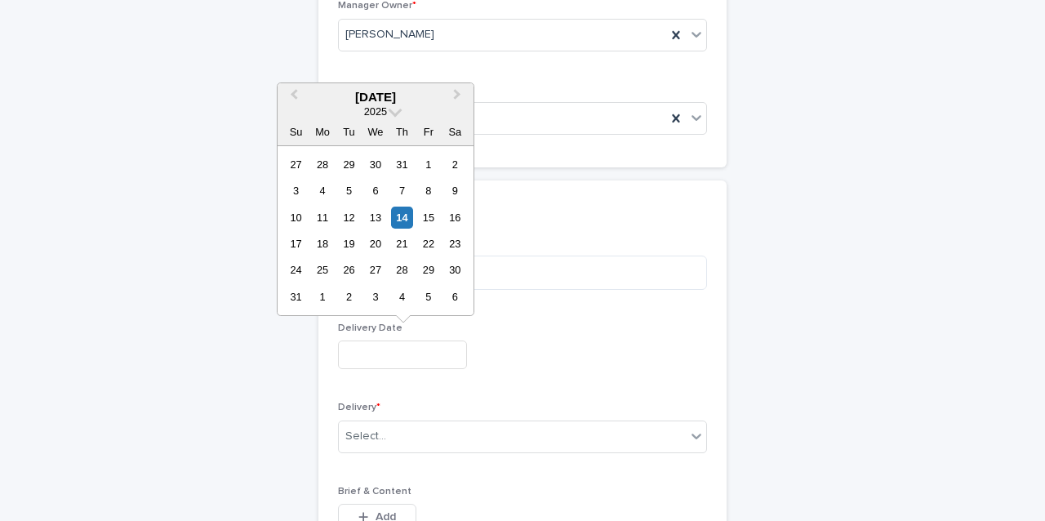
click at [389, 343] on input "text" at bounding box center [402, 354] width 129 height 29
click at [347, 265] on div "26" at bounding box center [349, 270] width 22 height 22
type input "**********"
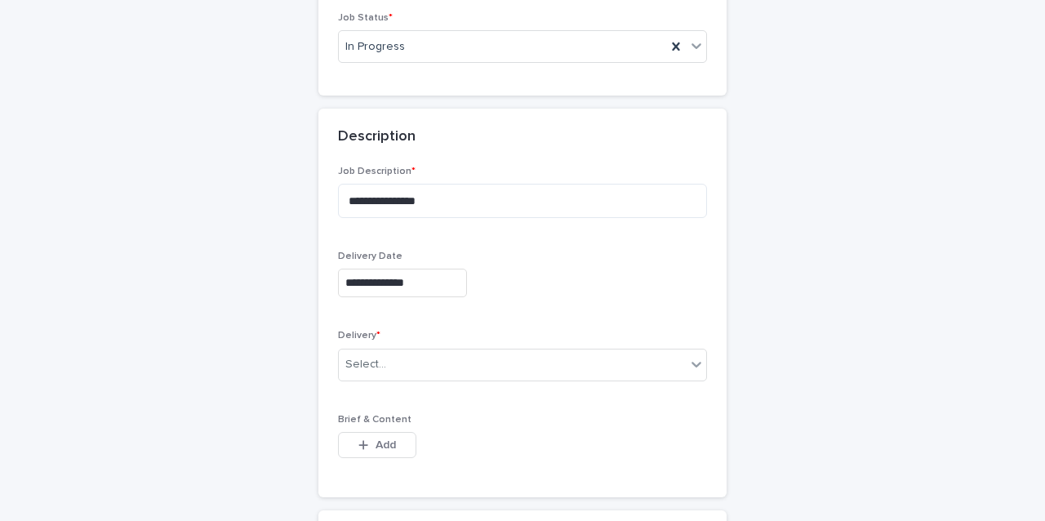
scroll to position [619, 0]
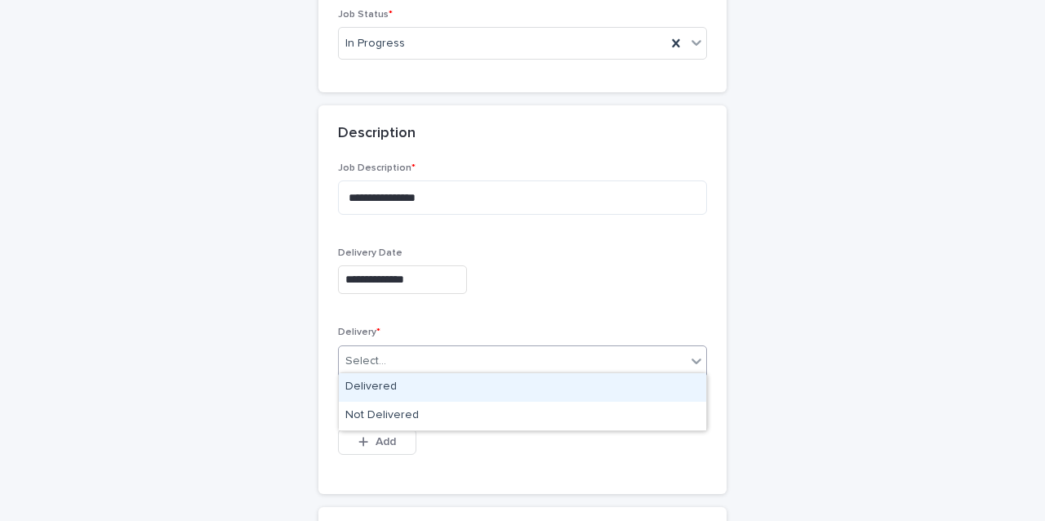
click at [391, 353] on div "Select..." at bounding box center [512, 361] width 347 height 27
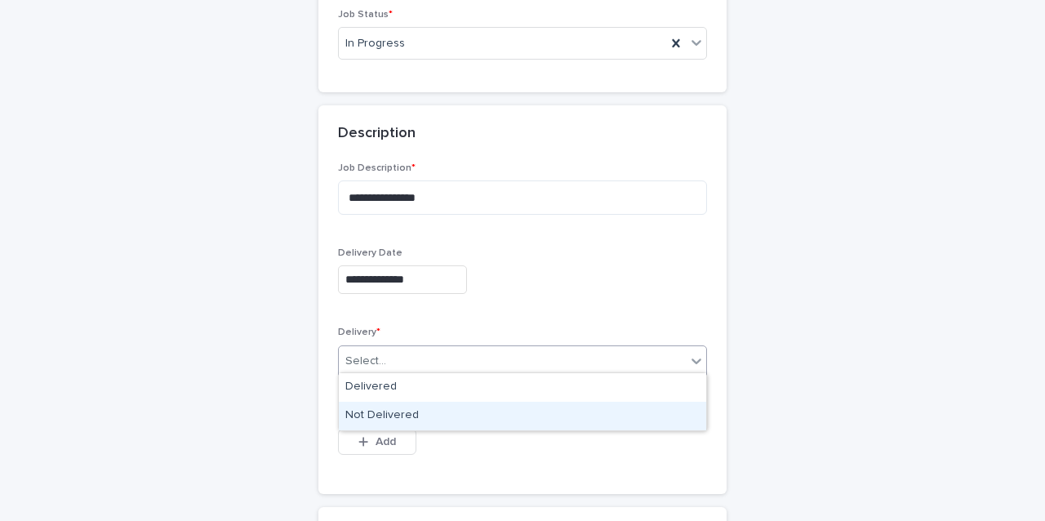
drag, startPoint x: 397, startPoint y: 401, endPoint x: 397, endPoint y: 415, distance: 13.9
click at [398, 415] on div "Not Delivered" at bounding box center [522, 416] width 367 height 29
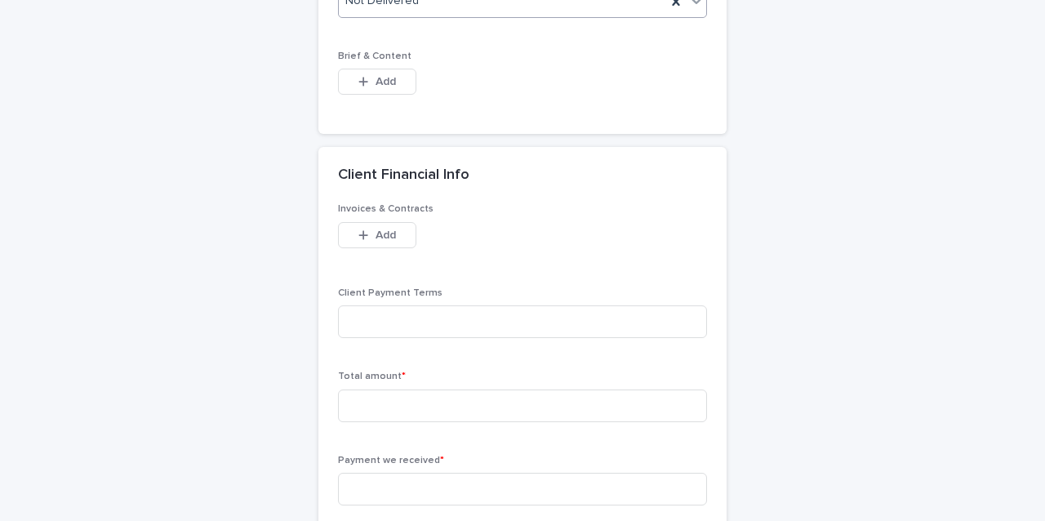
scroll to position [1028, 0]
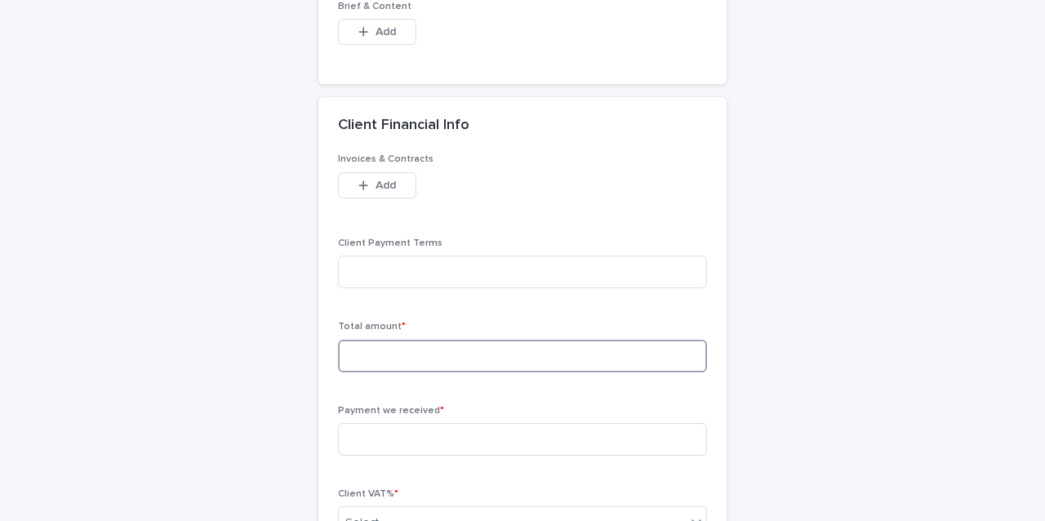
click at [427, 340] on input at bounding box center [522, 356] width 369 height 33
paste input "*****"
type input "*****"
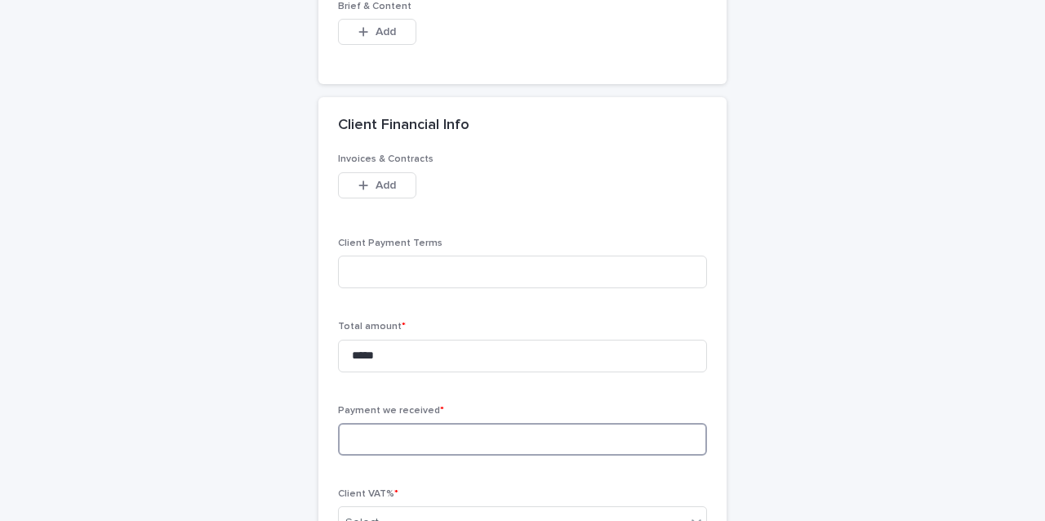
click at [411, 432] on input at bounding box center [522, 439] width 369 height 33
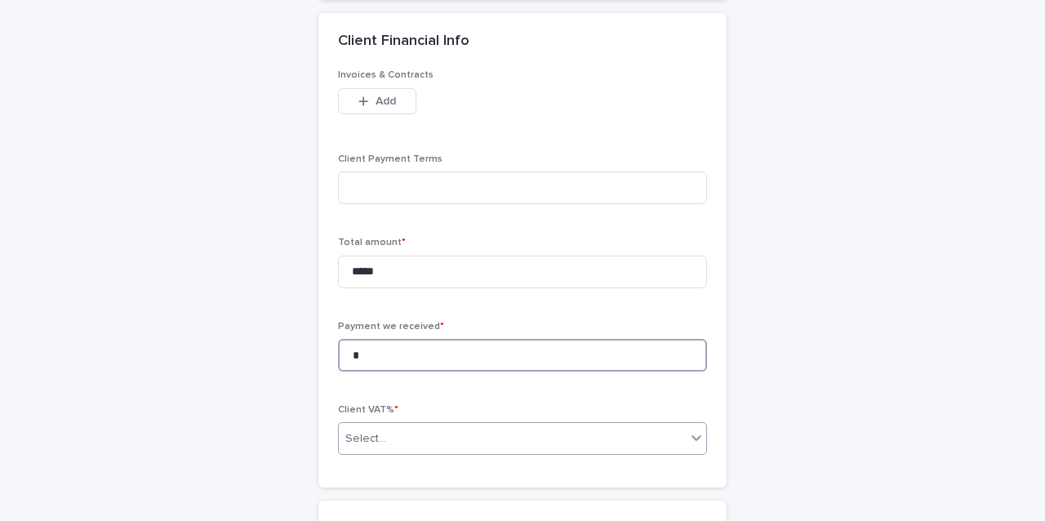
scroll to position [1113, 0]
type input "*"
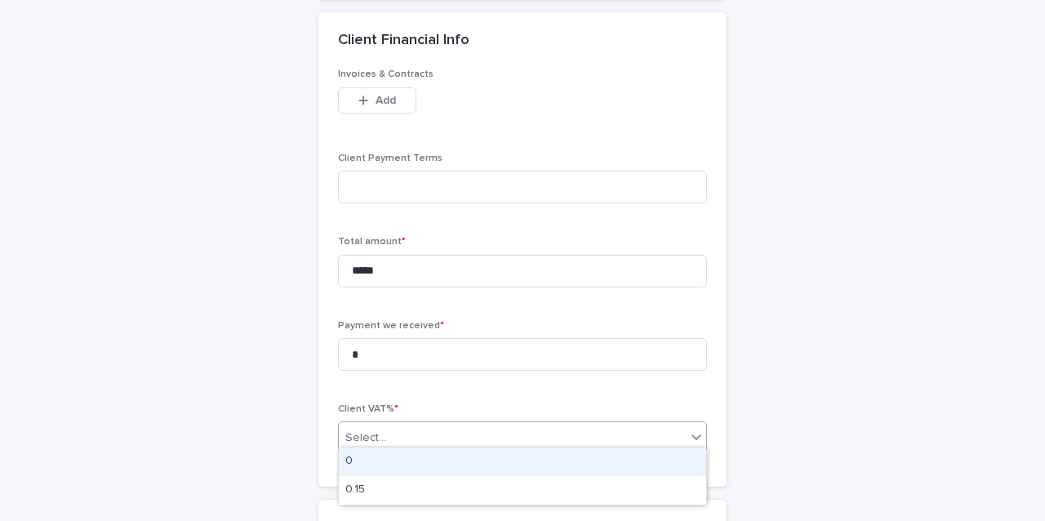
click at [411, 426] on div "Select..." at bounding box center [512, 437] width 347 height 27
click at [402, 460] on div "0" at bounding box center [522, 461] width 367 height 29
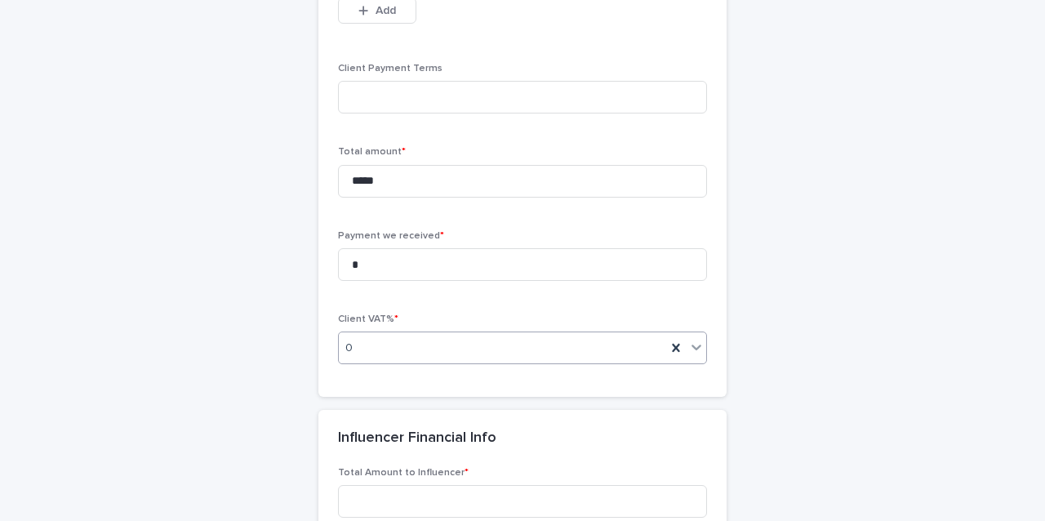
scroll to position [1272, 0]
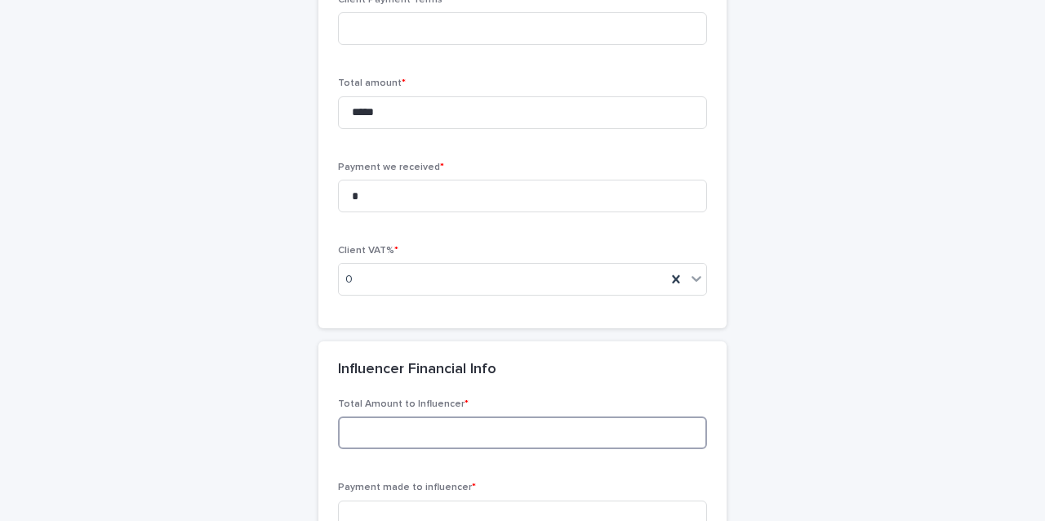
click at [398, 425] on input at bounding box center [522, 432] width 369 height 33
paste input "*****"
type input "*****"
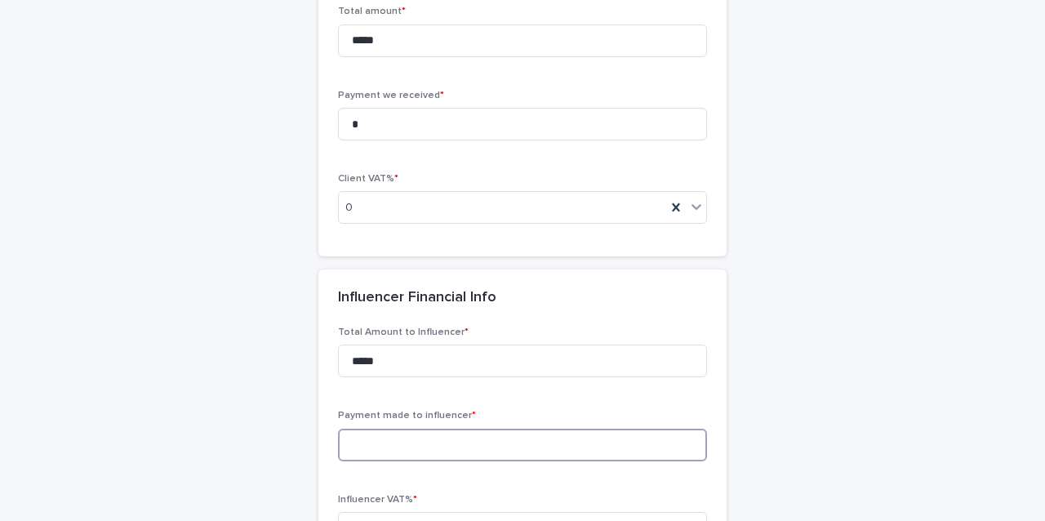
click at [398, 429] on input at bounding box center [522, 445] width 369 height 33
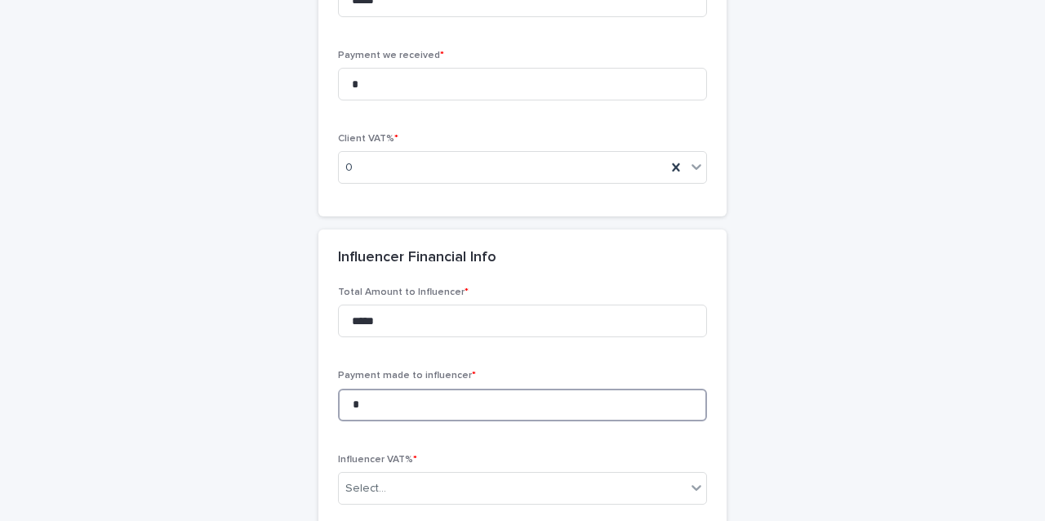
scroll to position [1385, 0]
type input "*"
click at [404, 477] on div "Select..." at bounding box center [512, 486] width 347 height 27
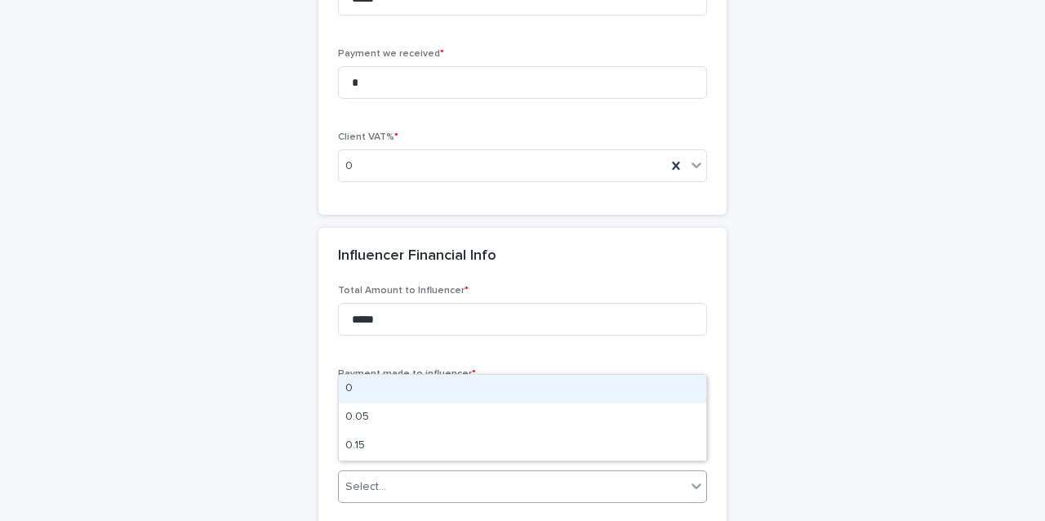
click at [402, 393] on div "0" at bounding box center [522, 389] width 367 height 29
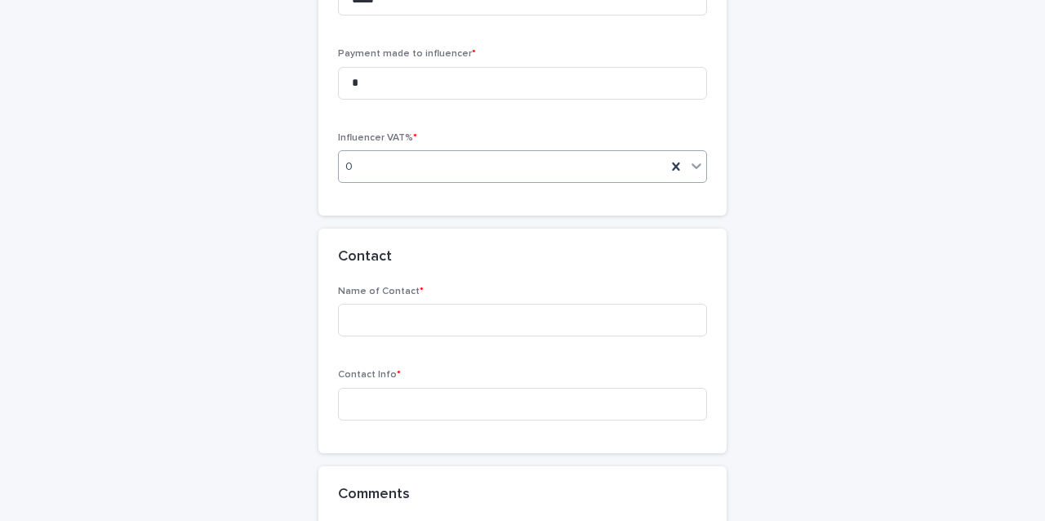
scroll to position [1825, 0]
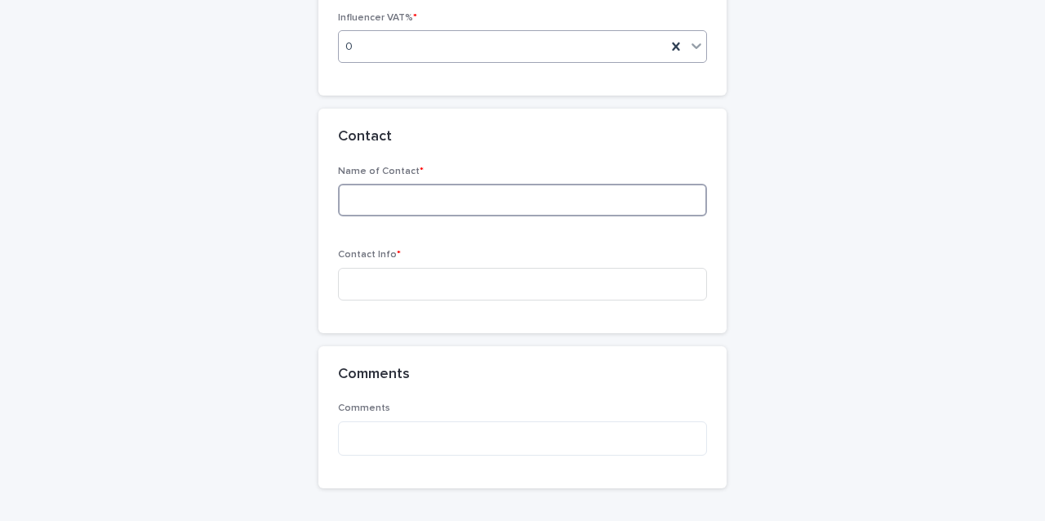
click at [444, 193] on input at bounding box center [522, 200] width 369 height 33
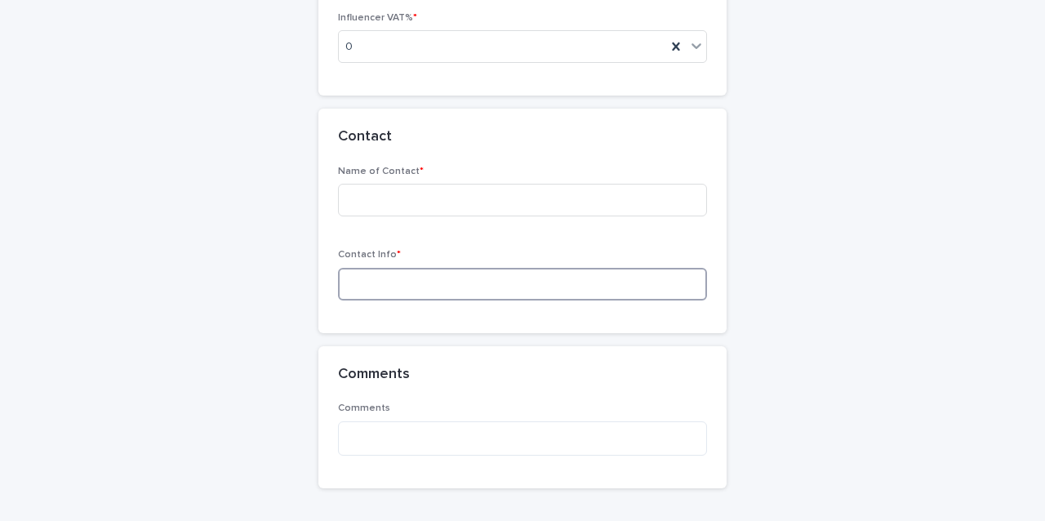
click at [441, 283] on input at bounding box center [522, 284] width 369 height 33
type input "*"
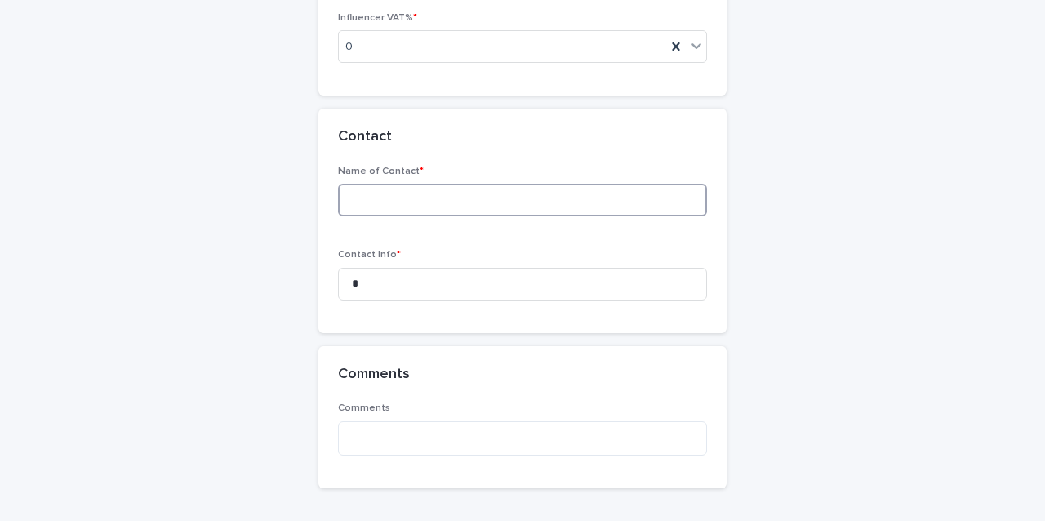
click at [446, 198] on input at bounding box center [522, 200] width 369 height 33
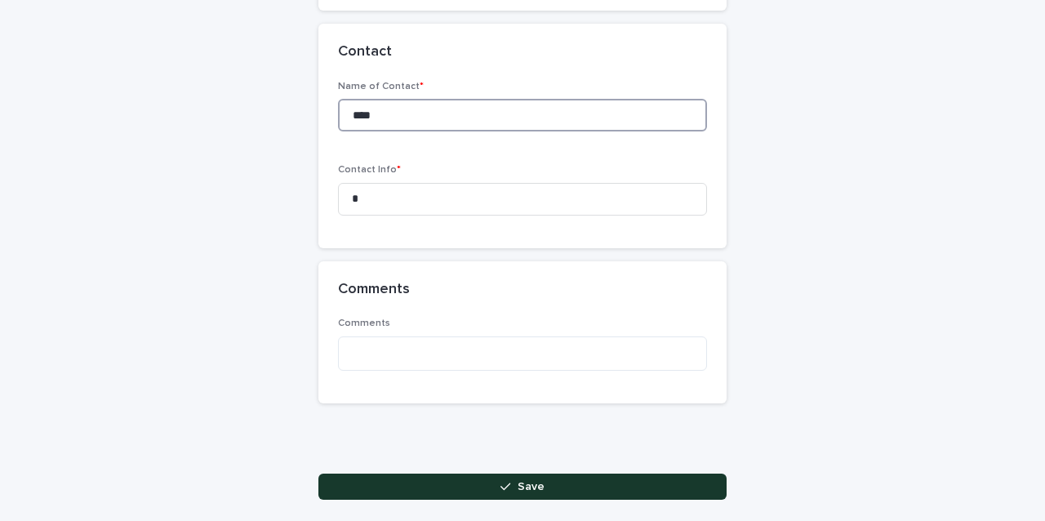
type input "****"
click at [545, 485] on button "Save" at bounding box center [522, 486] width 408 height 26
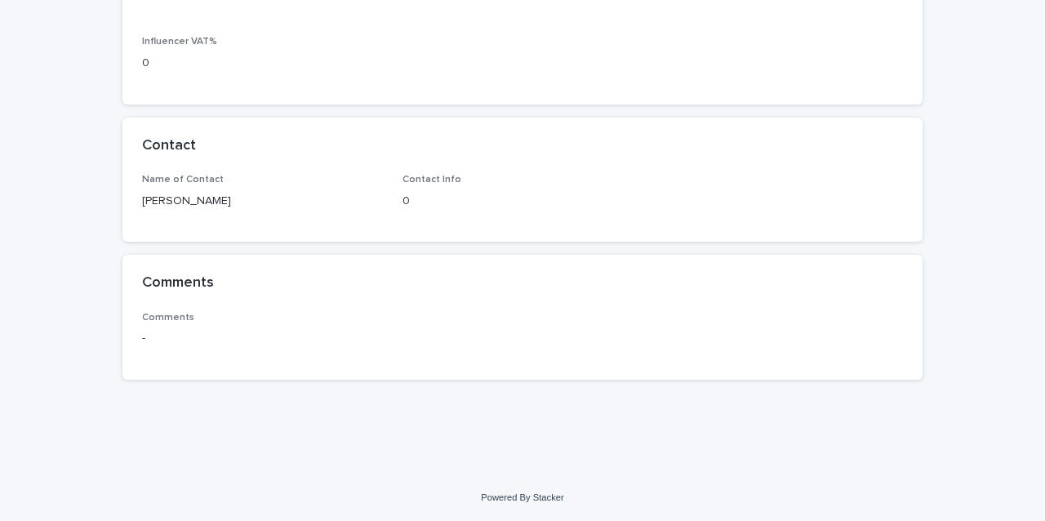
scroll to position [1029, 0]
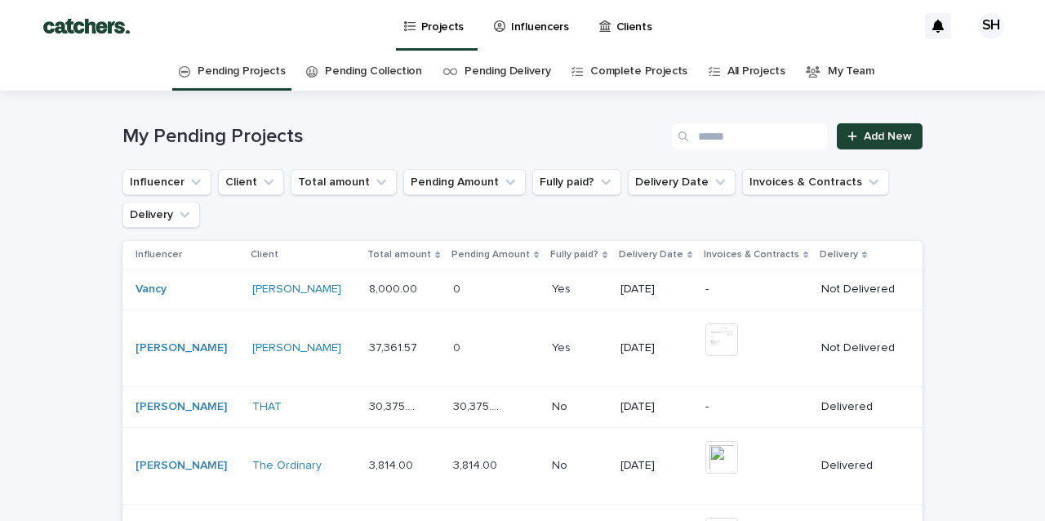
click at [544, 26] on p "Influencers" at bounding box center [540, 17] width 58 height 34
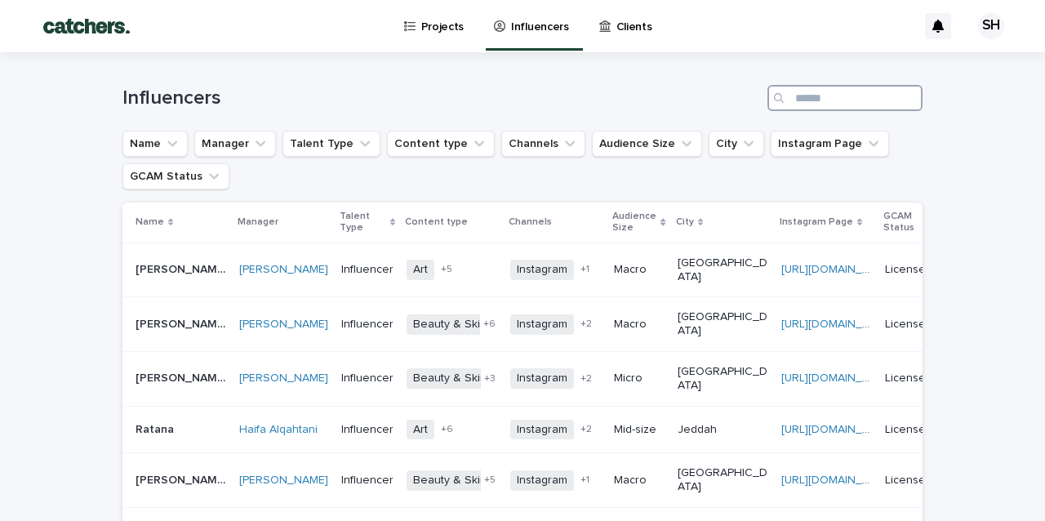
click at [821, 102] on input "Search" at bounding box center [844, 98] width 155 height 26
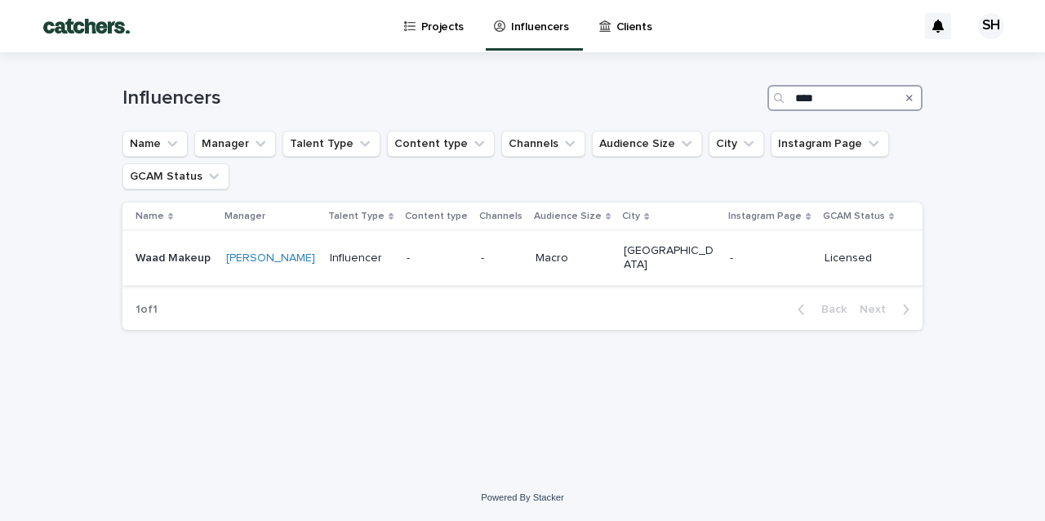
type input "****"
click at [474, 267] on td "-" at bounding box center [437, 258] width 74 height 55
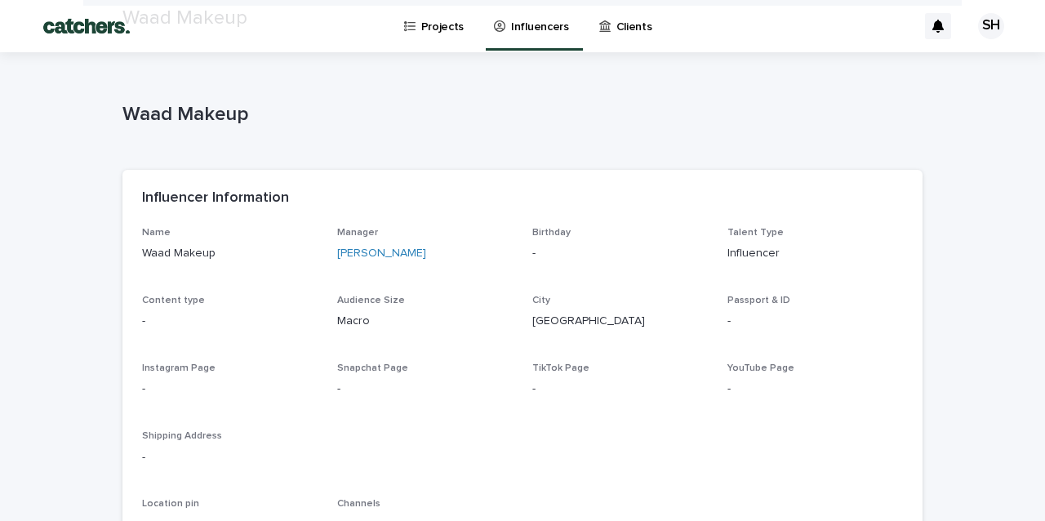
scroll to position [982, 0]
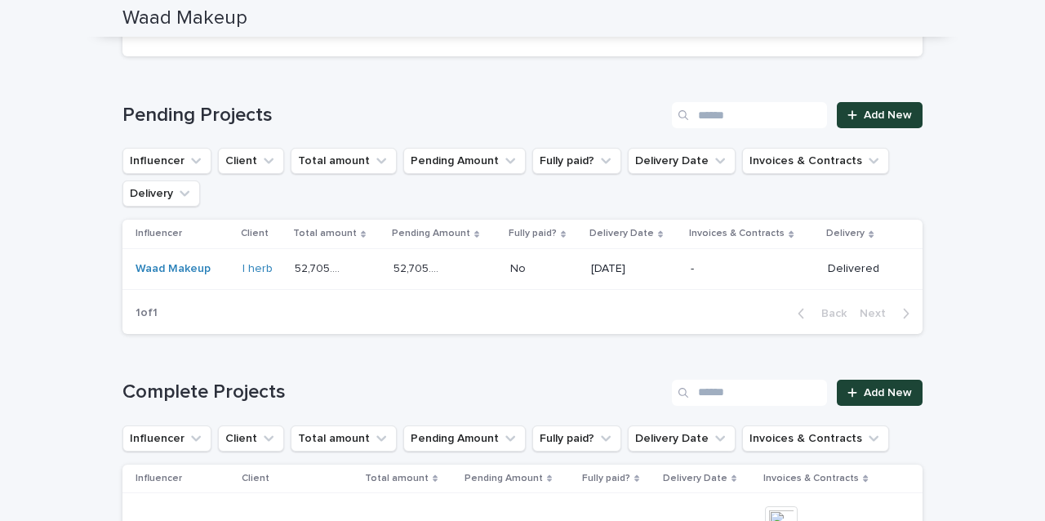
click at [484, 267] on div "52,705.00 52,705.00" at bounding box center [445, 268] width 104 height 27
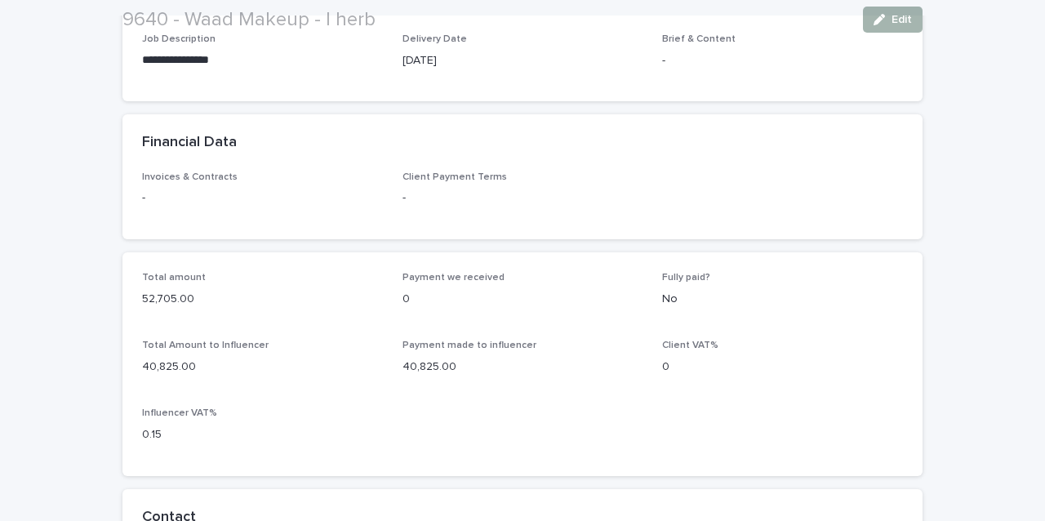
scroll to position [850, 0]
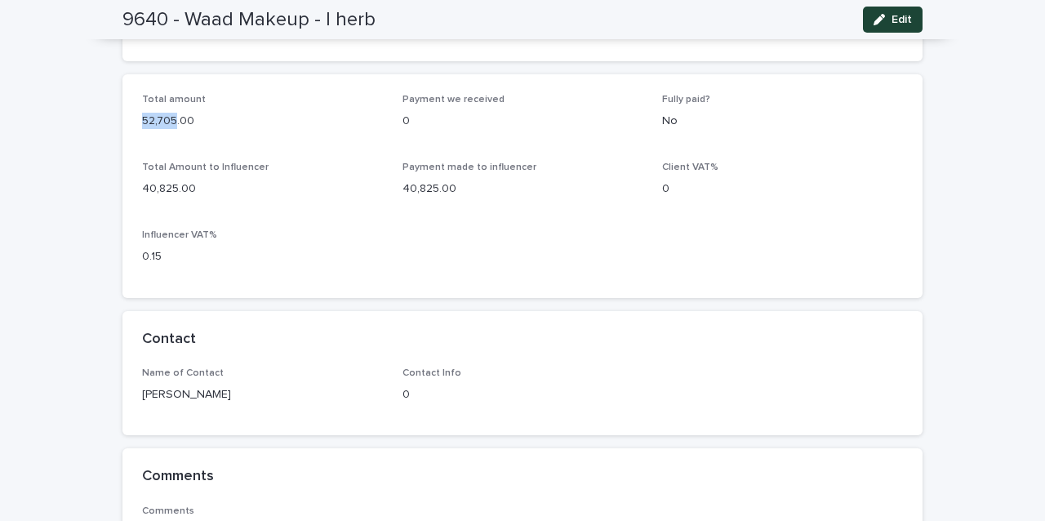
drag, startPoint x: 177, startPoint y: 112, endPoint x: 137, endPoint y: 112, distance: 40.0
click at [137, 112] on div "Total amount 52,705.00 Payment we received 0 Fully paid? No Total Amount to Inf…" at bounding box center [522, 186] width 800 height 224
copy p "52,705"
drag, startPoint x: 175, startPoint y: 177, endPoint x: 135, endPoint y: 177, distance: 40.0
click at [138, 177] on div "Total amount 52,705.00 Payment we received 0 Fully paid? No Total Amount to Inf…" at bounding box center [522, 186] width 800 height 224
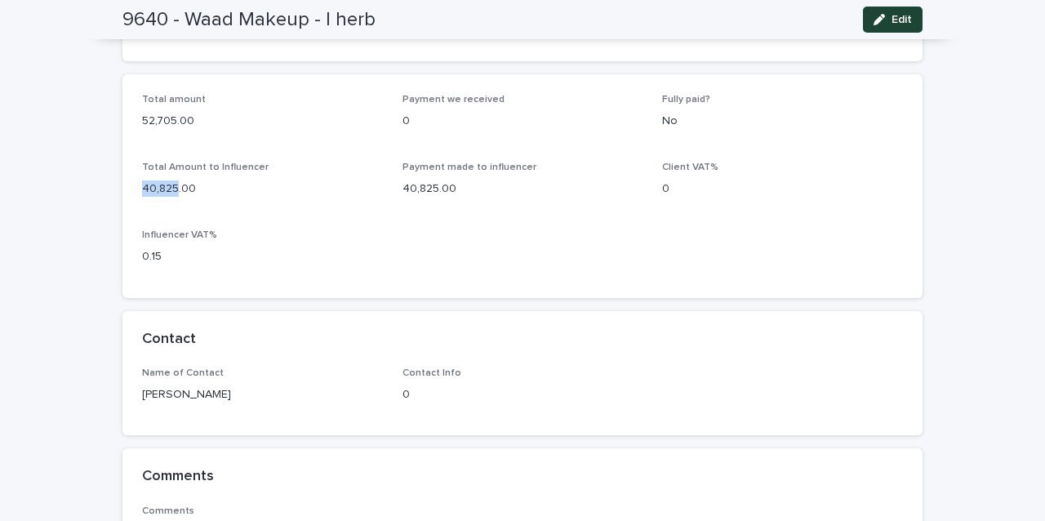
copy p "40,825"
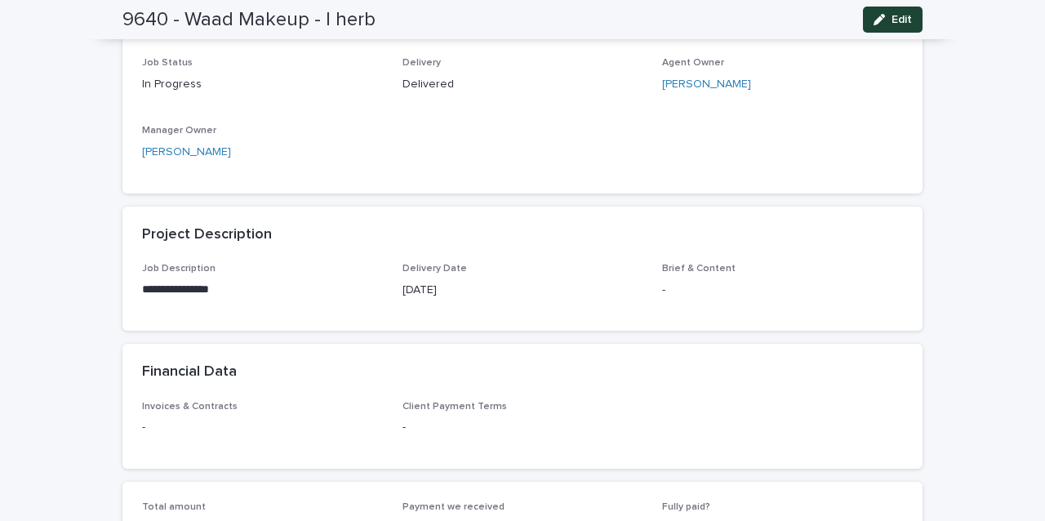
scroll to position [0, 0]
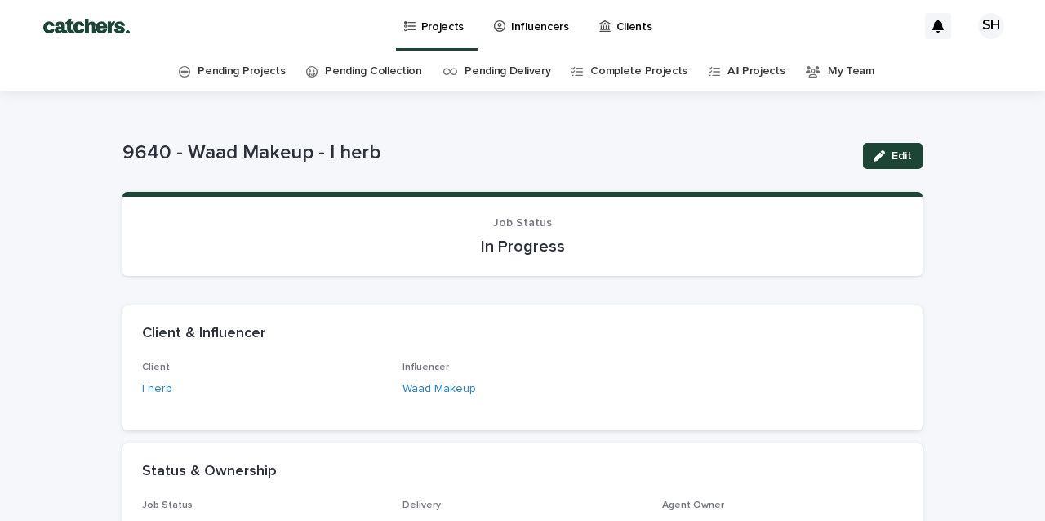
click at [448, 32] on p "Projects" at bounding box center [442, 17] width 43 height 34
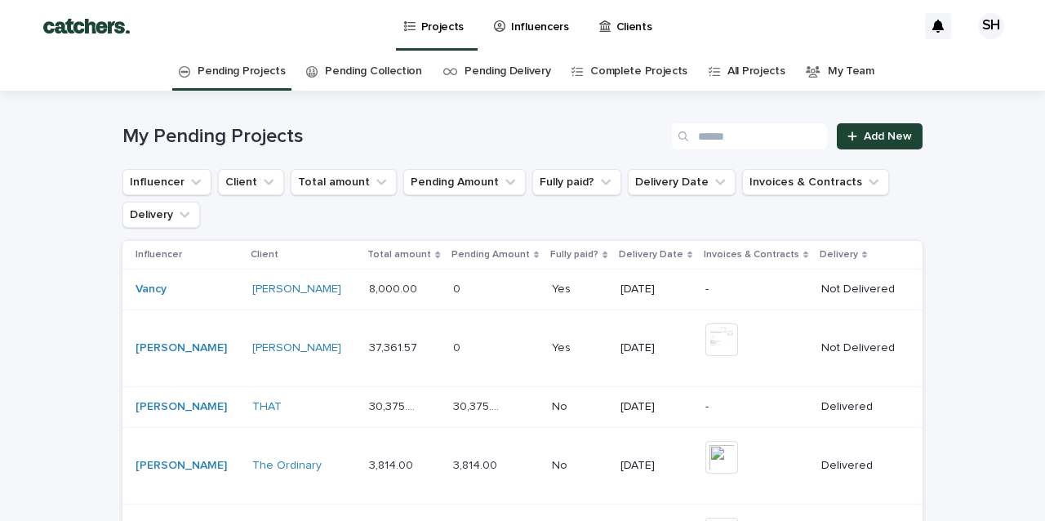
click at [535, 25] on p "Influencers" at bounding box center [540, 17] width 58 height 34
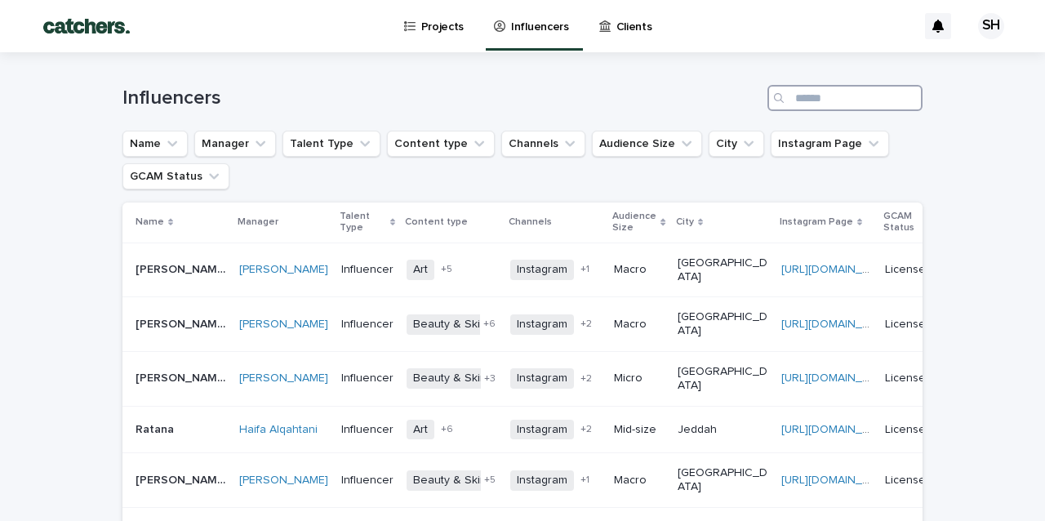
click at [831, 92] on input "Search" at bounding box center [844, 98] width 155 height 26
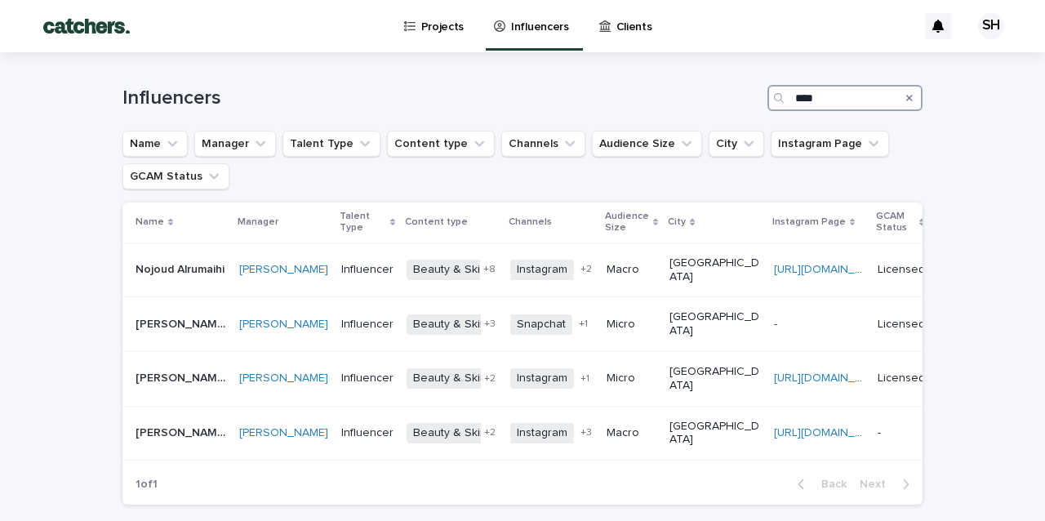
type input "****"
drag, startPoint x: 831, startPoint y: 92, endPoint x: 760, endPoint y: 307, distance: 226.1
click at [774, 318] on p at bounding box center [819, 325] width 91 height 14
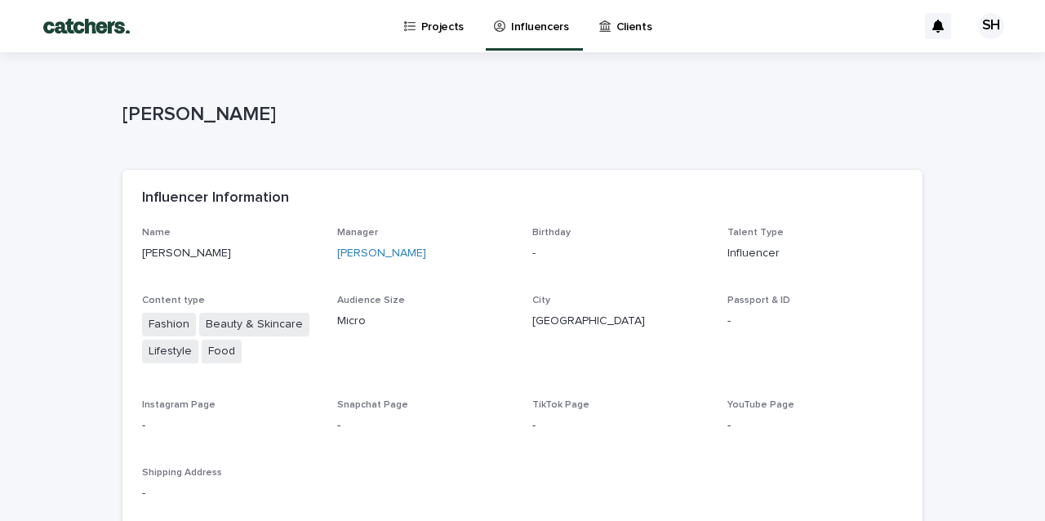
click at [431, 20] on p "Projects" at bounding box center [442, 17] width 43 height 34
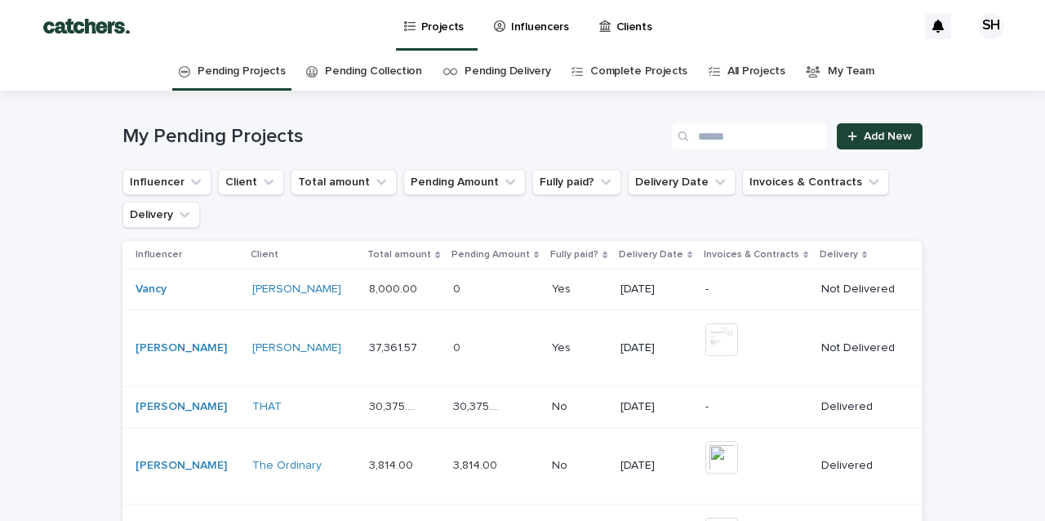
click at [533, 30] on p "Influencers" at bounding box center [540, 17] width 58 height 34
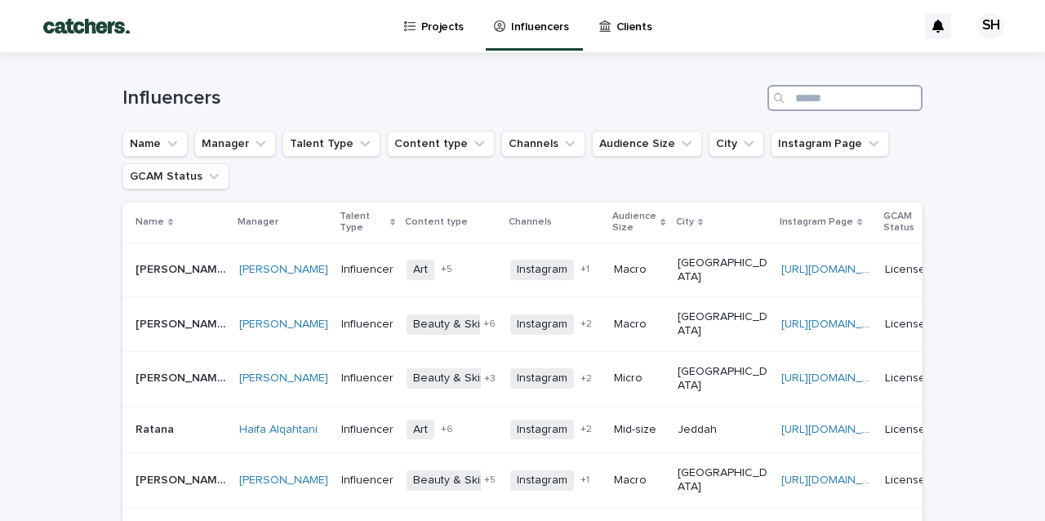
click at [804, 104] on input "Search" at bounding box center [844, 98] width 155 height 26
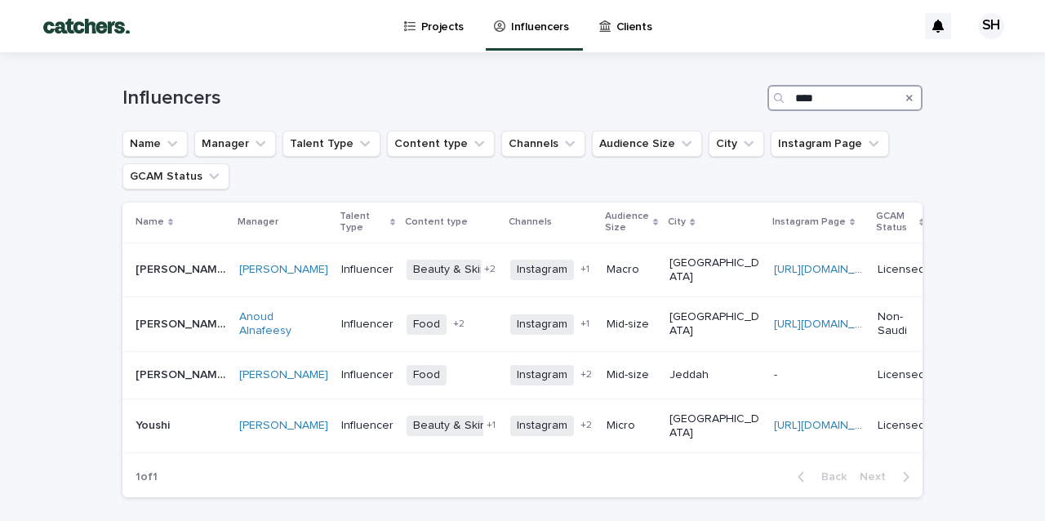
type input "***"
drag, startPoint x: 470, startPoint y: 517, endPoint x: 204, endPoint y: 424, distance: 281.6
click at [204, 424] on div "Youshi Youshi" at bounding box center [180, 425] width 91 height 27
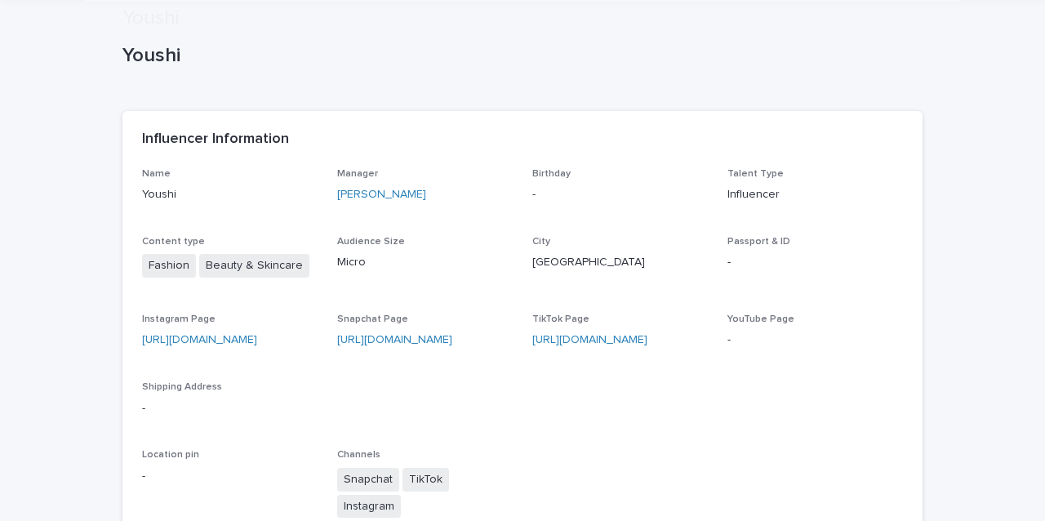
scroll to position [1113, 0]
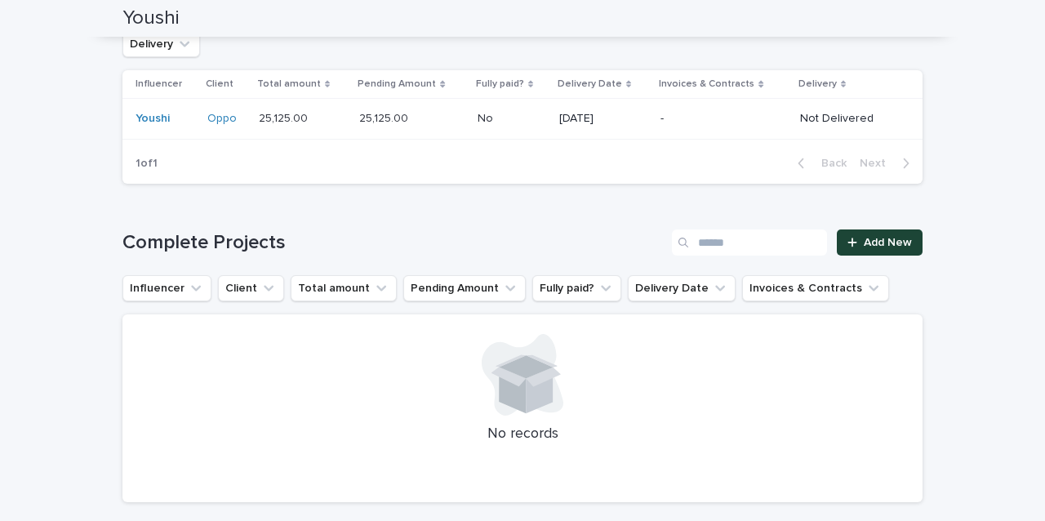
click at [689, 112] on p "-" at bounding box center [711, 119] width 102 height 14
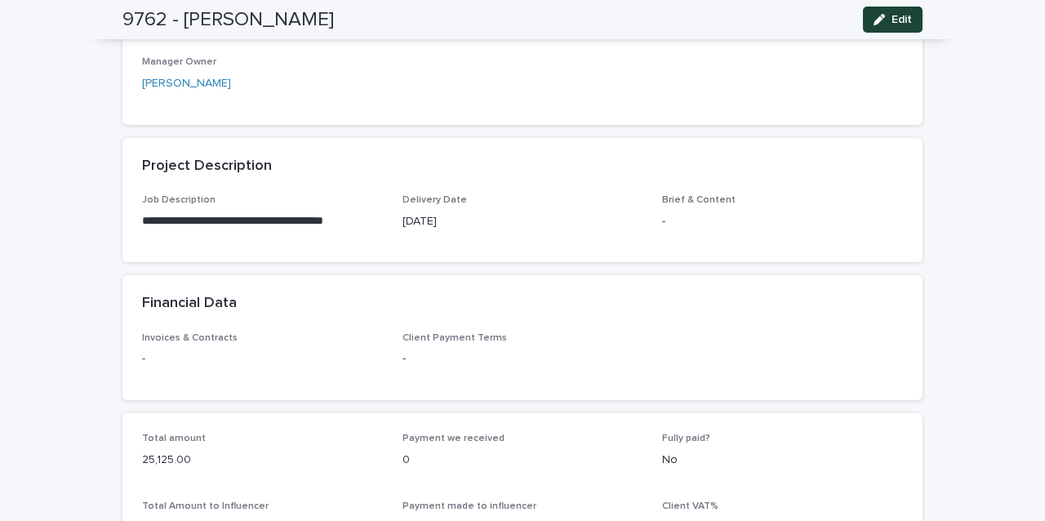
scroll to position [582, 0]
